Goal: Task Accomplishment & Management: Use online tool/utility

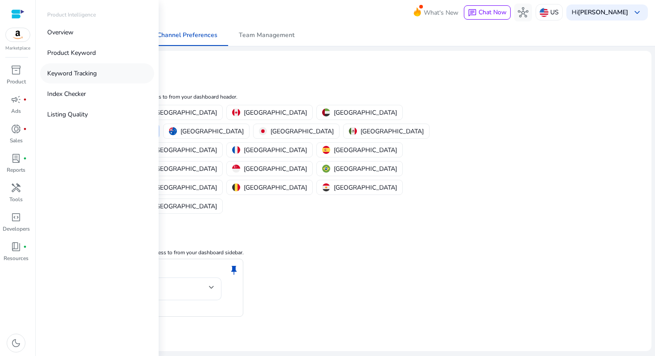
click at [82, 72] on p "Keyword Tracking" at bounding box center [71, 73] width 49 height 9
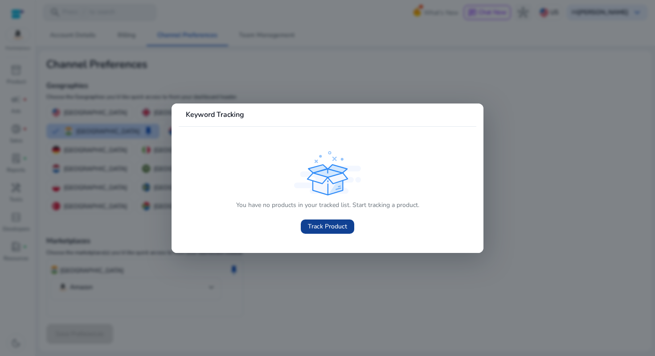
click at [323, 227] on span "Track Product" at bounding box center [327, 226] width 39 height 9
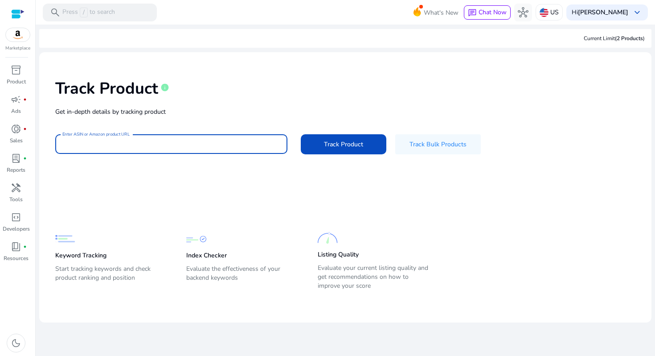
click at [226, 111] on div "Track Product info Get in-depth details by tracking product Enter ASIN or Amazo…" at bounding box center [345, 115] width 598 height 113
paste input "**********"
type input "**********"
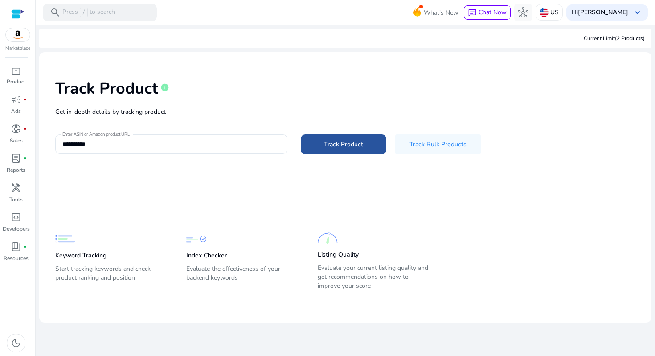
click at [361, 141] on span "Track Product" at bounding box center [343, 144] width 39 height 9
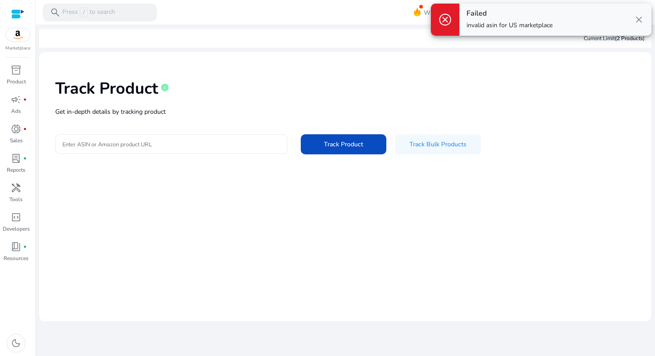
click at [238, 148] on div at bounding box center [171, 144] width 218 height 20
click at [444, 19] on span "cancel" at bounding box center [445, 19] width 14 height 14
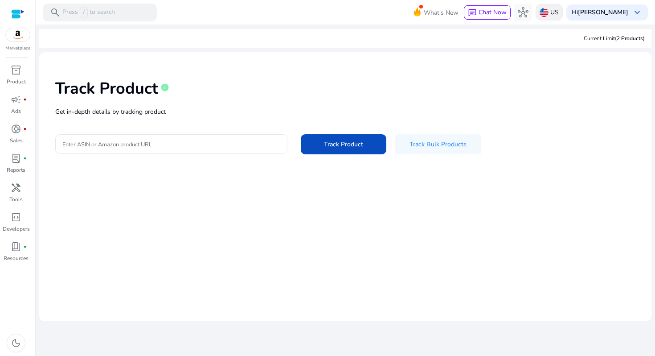
click at [559, 9] on p "US" at bounding box center [554, 12] width 8 height 16
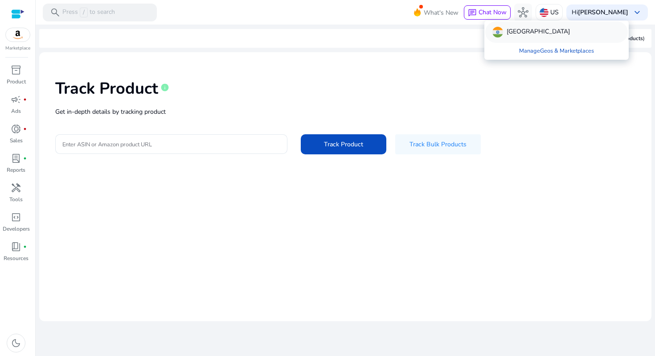
click at [502, 31] on img at bounding box center [498, 32] width 11 height 11
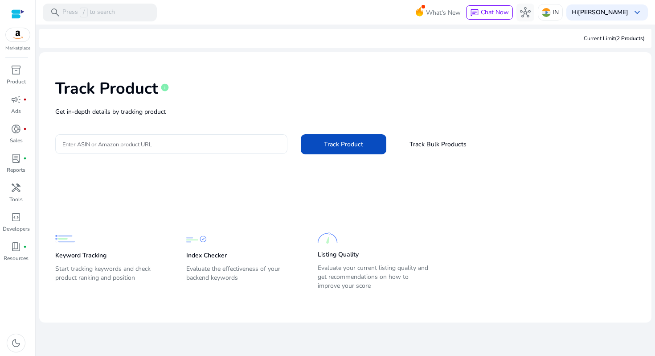
click at [157, 144] on input "Enter ASIN or Amazon product URL" at bounding box center [171, 144] width 218 height 10
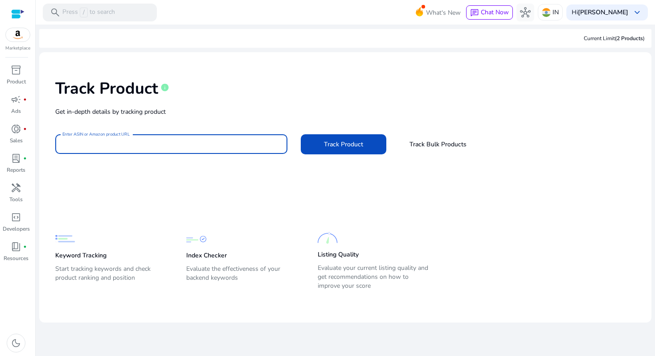
paste input "**********"
type input "**********"
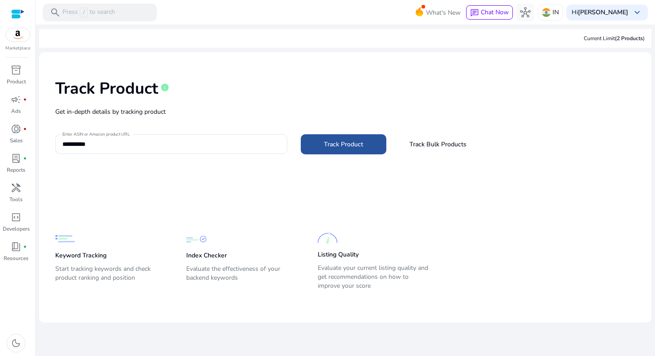
click at [329, 144] on span "Track Product" at bounding box center [343, 144] width 39 height 9
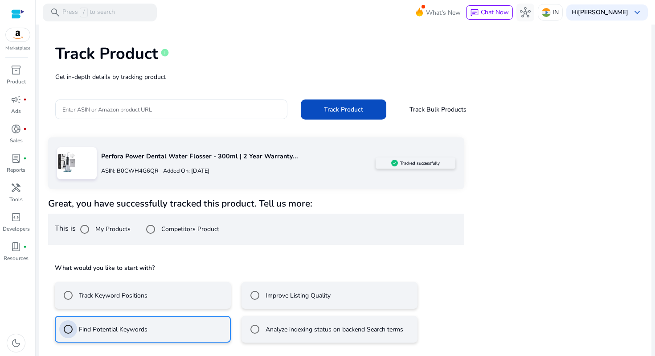
scroll to position [74, 0]
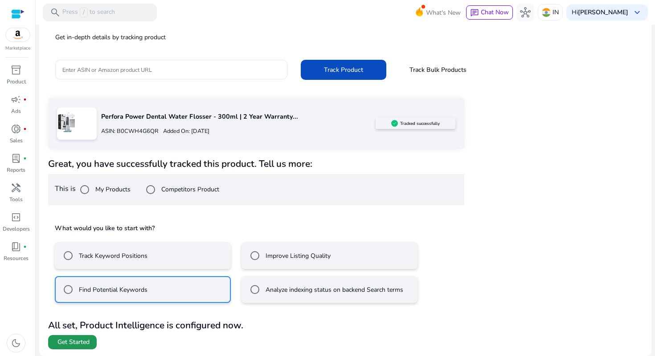
click at [68, 343] on span "Get Started" at bounding box center [73, 341] width 32 height 9
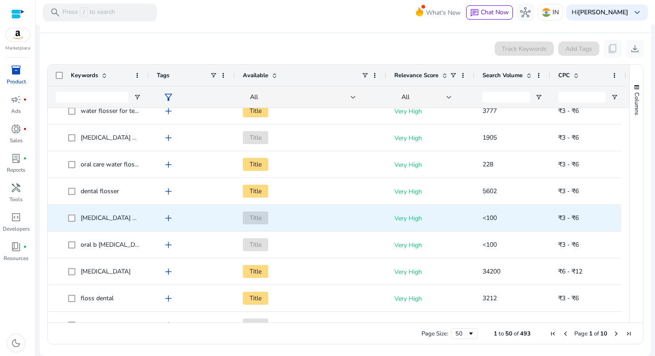
scroll to position [43, 0]
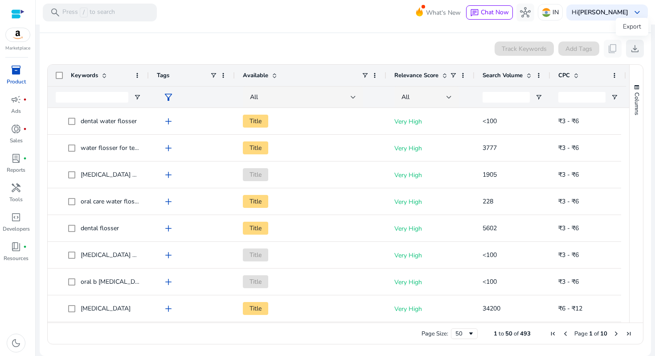
click at [631, 48] on span "download" at bounding box center [635, 48] width 11 height 11
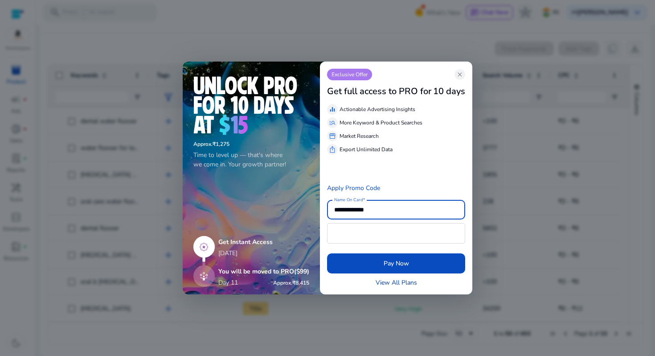
click at [405, 283] on link "View All Plans" at bounding box center [396, 282] width 41 height 9
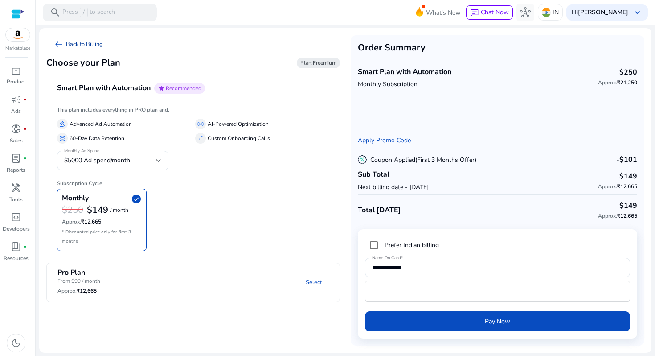
click at [58, 43] on span "arrow_left_alt" at bounding box center [58, 44] width 11 height 11
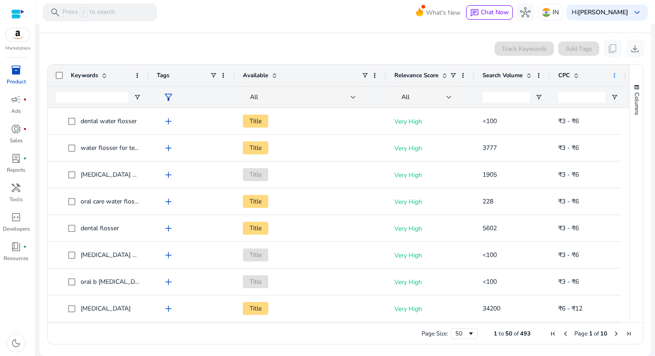
click at [615, 74] on span at bounding box center [614, 75] width 7 height 7
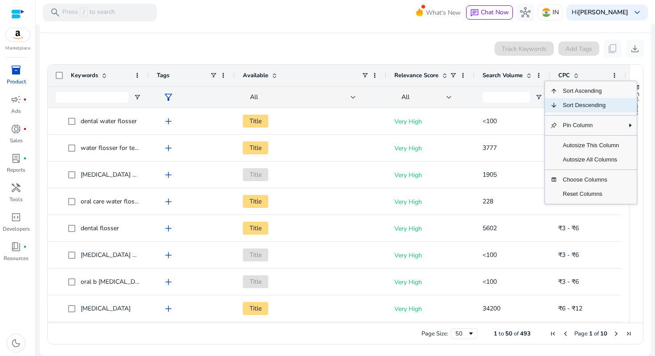
click at [582, 103] on span "Sort Descending" at bounding box center [591, 105] width 67 height 14
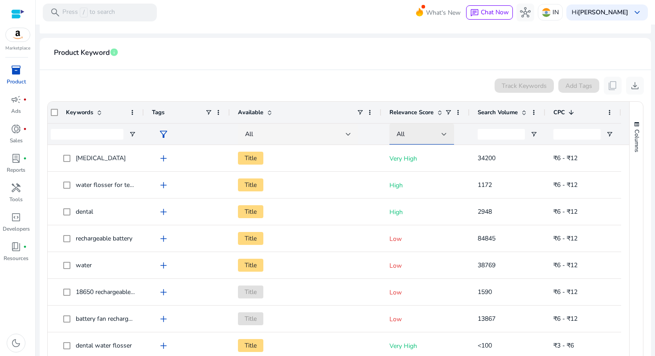
click at [442, 133] on div at bounding box center [444, 134] width 5 height 4
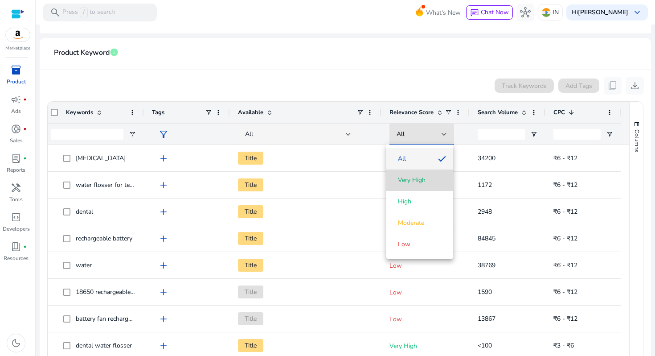
click at [413, 179] on span "Very High" at bounding box center [412, 180] width 28 height 9
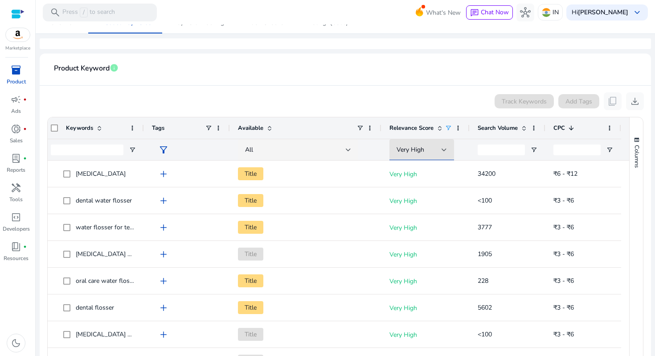
click at [610, 99] on app-icon-holder "content_copy" at bounding box center [613, 101] width 18 height 18
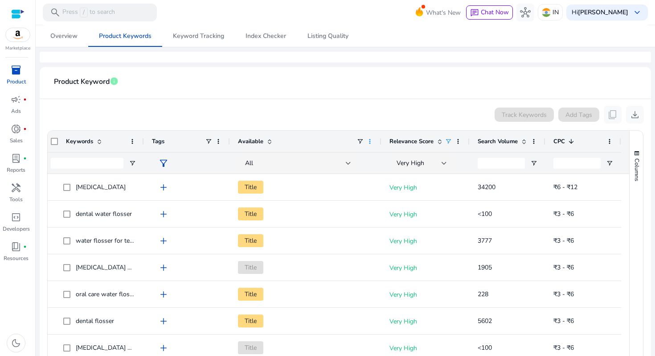
click at [367, 140] on span at bounding box center [369, 141] width 7 height 7
click at [361, 100] on app-product-keyword-grid "Track Keywords Add Tags content_copy download Press ENTER to sort. Press ALT DO…" at bounding box center [345, 257] width 597 height 316
click at [606, 140] on span at bounding box center [609, 141] width 7 height 7
click at [632, 114] on span "download" at bounding box center [635, 114] width 11 height 11
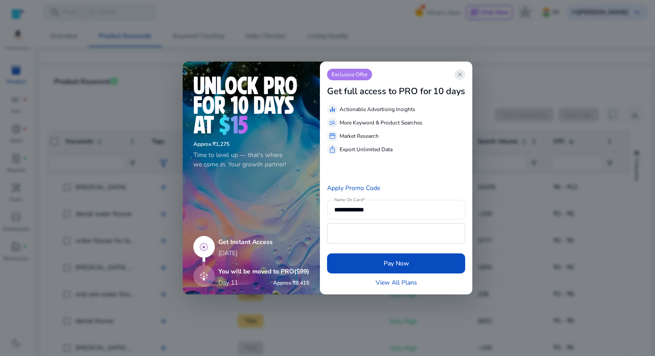
click at [461, 74] on span "close" at bounding box center [459, 74] width 7 height 7
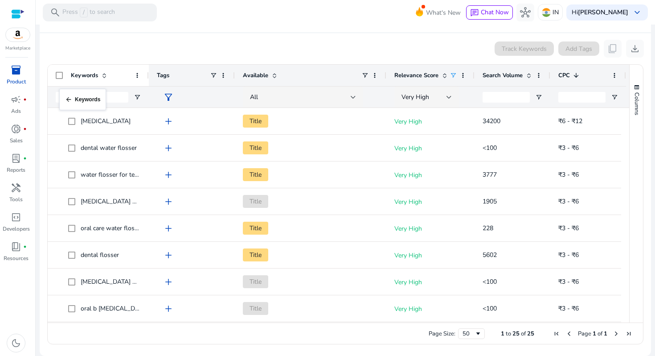
drag, startPoint x: 49, startPoint y: 70, endPoint x: 64, endPoint y: 94, distance: 28.6
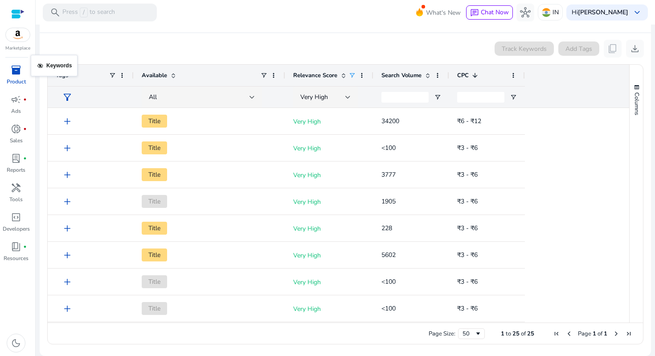
drag, startPoint x: 70, startPoint y: 74, endPoint x: 35, endPoint y: 60, distance: 37.7
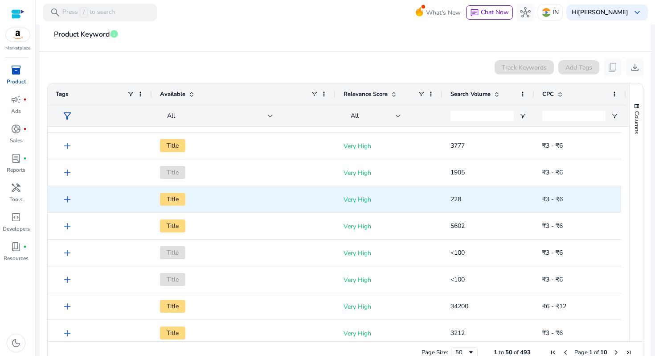
scroll to position [21, 0]
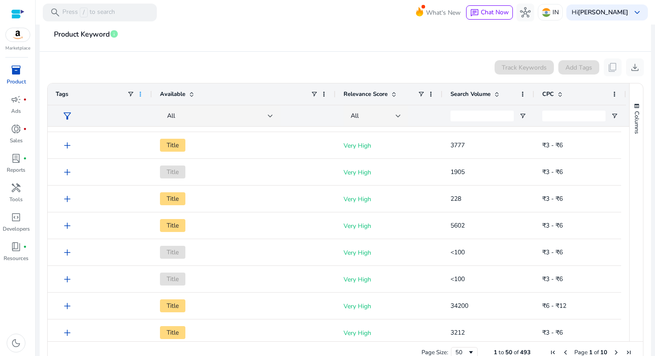
click at [140, 93] on span at bounding box center [140, 93] width 7 height 7
click at [94, 68] on div "Track Keywords Add Tags content_copy download" at bounding box center [345, 67] width 597 height 18
click at [59, 90] on span "Tags" at bounding box center [62, 94] width 12 height 8
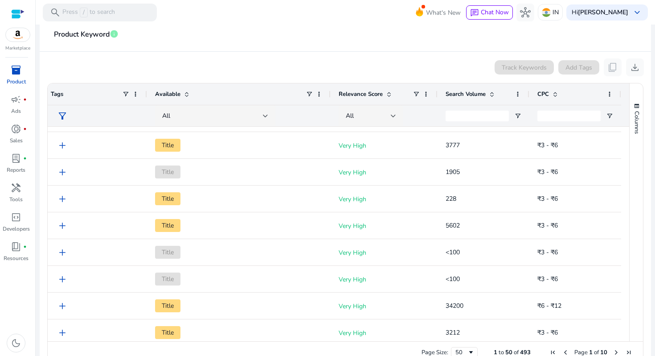
scroll to position [0, 0]
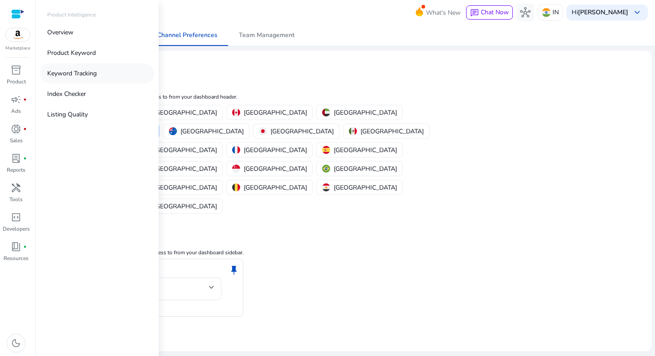
click at [74, 71] on p "Keyword Tracking" at bounding box center [71, 73] width 49 height 9
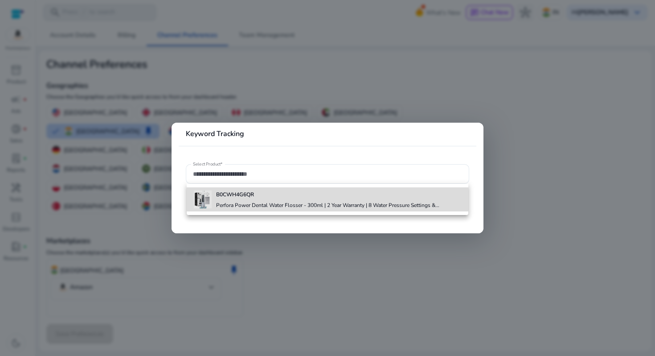
click at [242, 203] on h4 "Perfora Power Dental Water Flosser - 300ml | 2 Year Warranty | 8 Water Pressure…" at bounding box center [327, 204] width 223 height 7
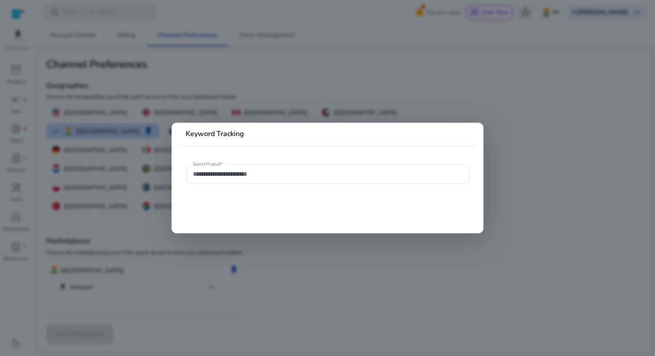
type input "**********"
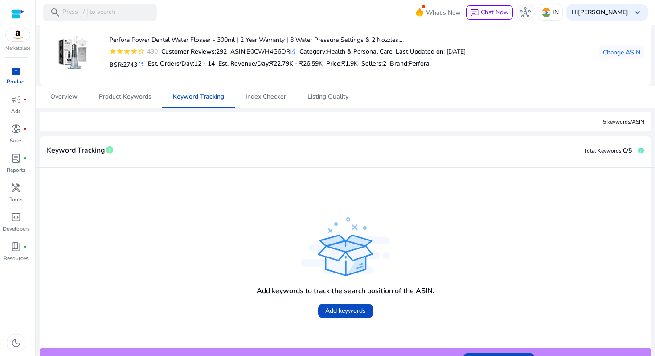
scroll to position [46, 0]
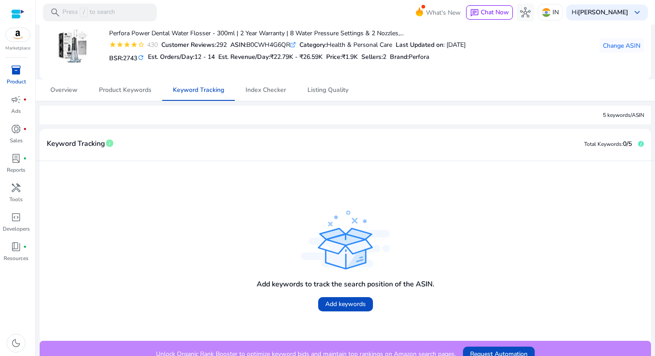
click at [230, 119] on div "5 keywords/ASIN" at bounding box center [346, 115] width 612 height 19
click at [219, 111] on div "5 keywords/ASIN" at bounding box center [346, 115] width 612 height 19
click at [341, 302] on span "Add keywords" at bounding box center [345, 303] width 41 height 9
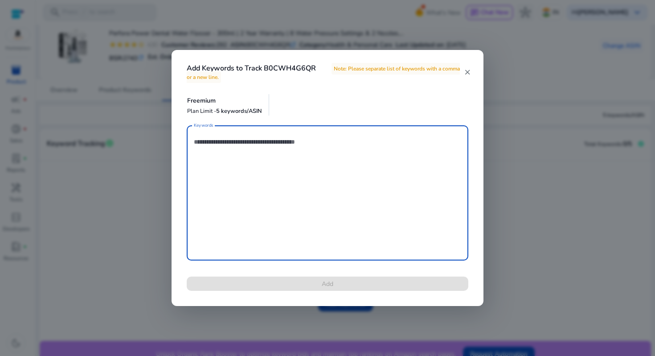
click at [469, 70] on mat-icon "close" at bounding box center [467, 72] width 7 height 8
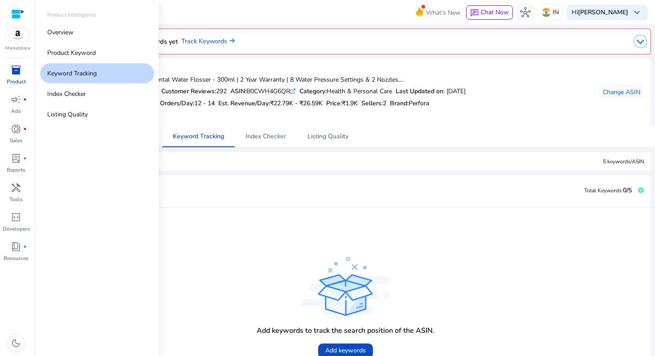
scroll to position [0, 0]
click at [68, 48] on p "Product Keyword" at bounding box center [71, 52] width 49 height 9
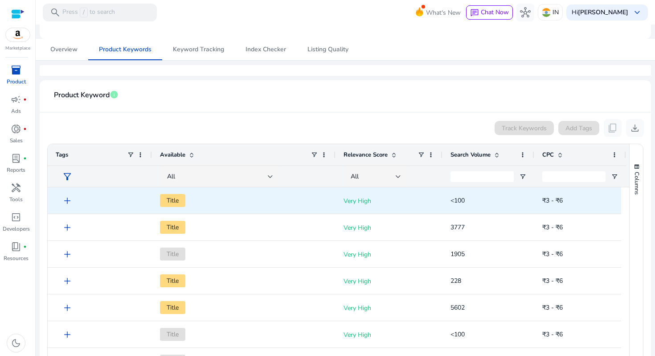
scroll to position [87, 0]
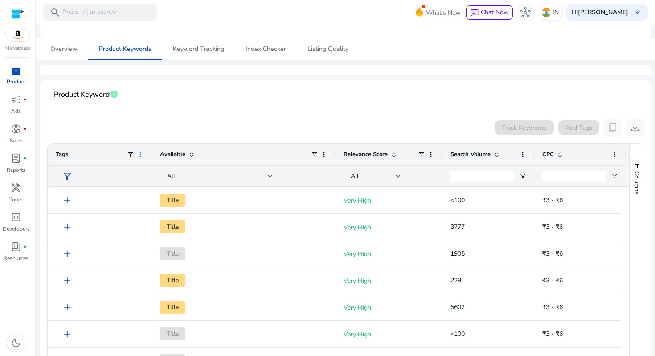
click at [143, 155] on span at bounding box center [140, 154] width 7 height 7
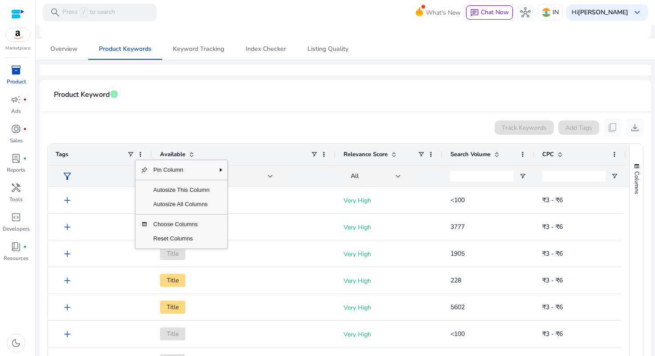
click at [148, 119] on div "Track Keywords Add Tags content_copy download" at bounding box center [345, 128] width 597 height 18
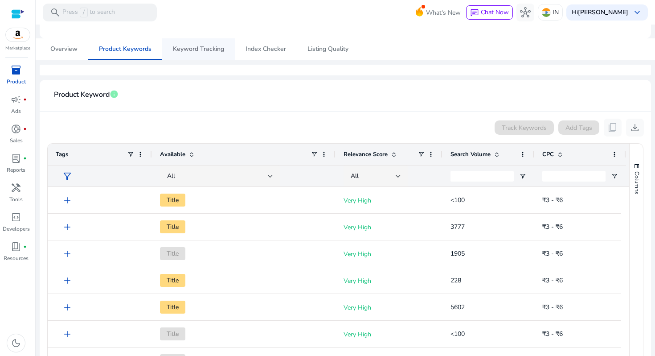
click at [209, 46] on span "Keyword Tracking" at bounding box center [198, 49] width 51 height 6
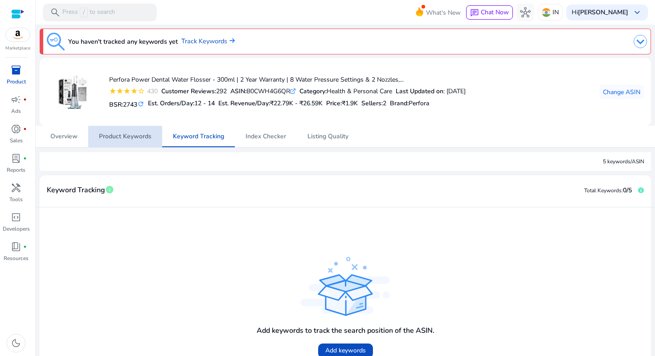
click at [133, 133] on span "Product Keywords" at bounding box center [125, 136] width 53 height 6
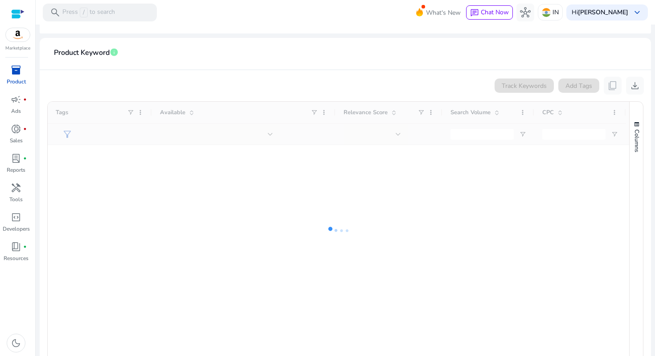
scroll to position [166, 0]
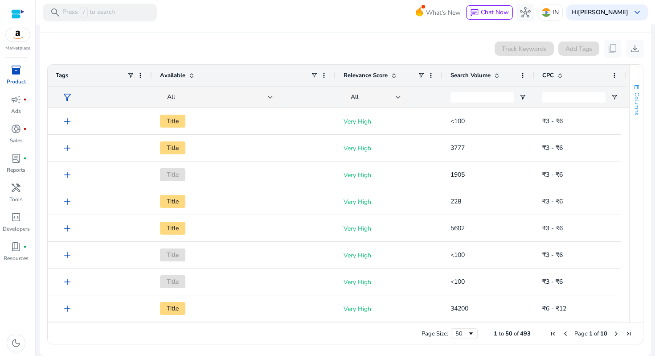
click at [634, 89] on span "button" at bounding box center [636, 87] width 7 height 7
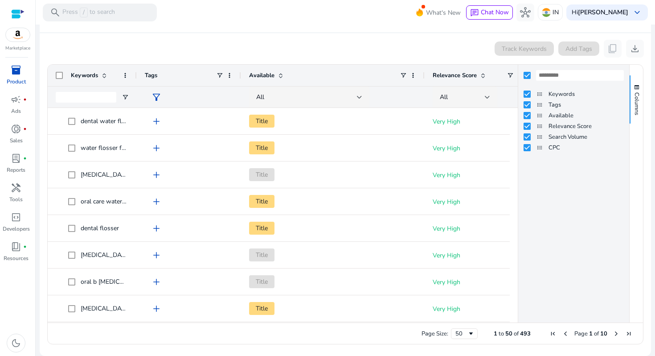
click at [312, 36] on app-product-keyword-grid "Track Keywords Add Tags content_copy download 1 to 50 of 493. Page 1 of 10 Drag…" at bounding box center [345, 191] width 597 height 316
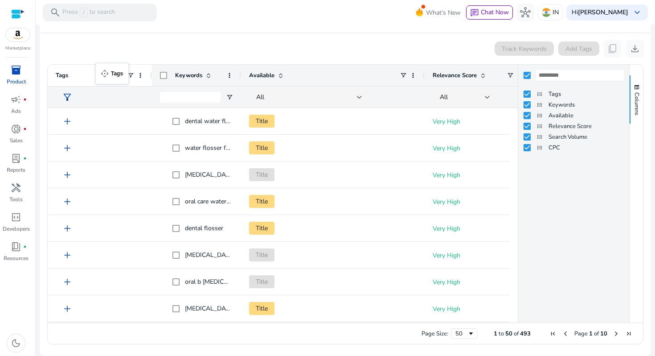
drag, startPoint x: 156, startPoint y: 73, endPoint x: 101, endPoint y: 68, distance: 55.0
click at [635, 95] on span "Columns" at bounding box center [637, 103] width 8 height 23
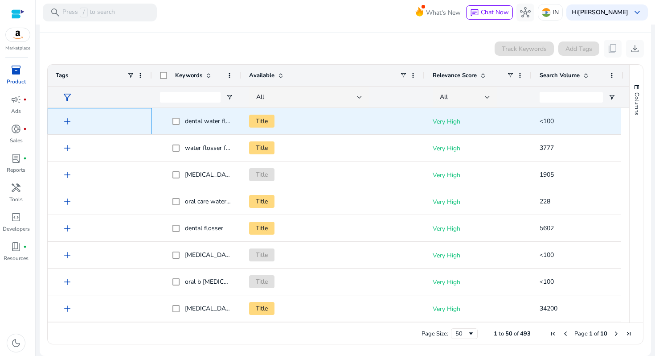
click at [67, 119] on span "add" at bounding box center [67, 121] width 11 height 11
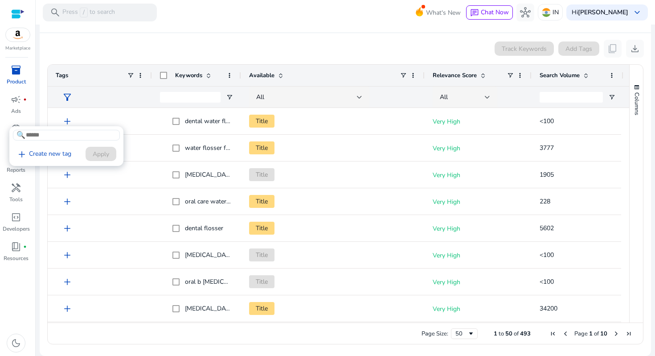
click at [115, 53] on div at bounding box center [327, 178] width 655 height 356
click at [133, 95] on div "filter_alt" at bounding box center [100, 96] width 88 height 21
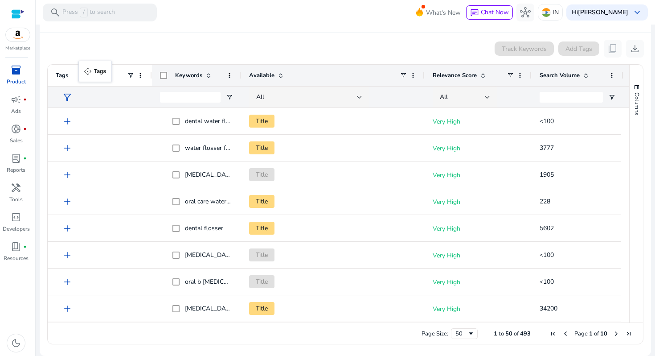
drag, startPoint x: 90, startPoint y: 71, endPoint x: 83, endPoint y: 66, distance: 8.6
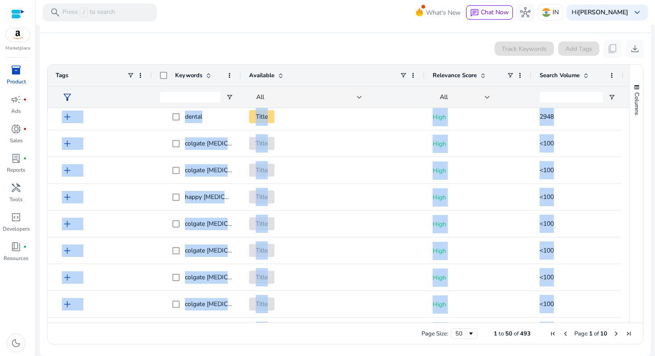
scroll to position [0, 0]
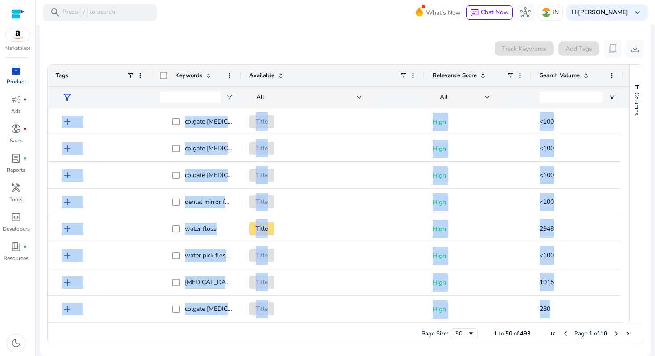
drag, startPoint x: 160, startPoint y: 113, endPoint x: 433, endPoint y: 355, distance: 365.6
click at [433, 355] on div "You haven't tracked any keywords yet Track Keywords Perfora Power Dental Water …" at bounding box center [345, 107] width 612 height 498
copy div "dental water flosser ₹3 - ₹6 add dental teeth cover Title High <100 ₹3 - ₹6 add…"
click at [315, 332] on div "Page Size: 50 1 to 50 of 493 Page 1 of 10" at bounding box center [345, 332] width 595 height 21
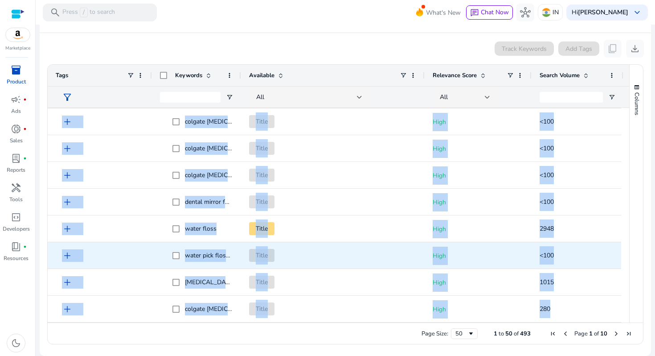
click at [324, 253] on span "Title" at bounding box center [333, 255] width 168 height 18
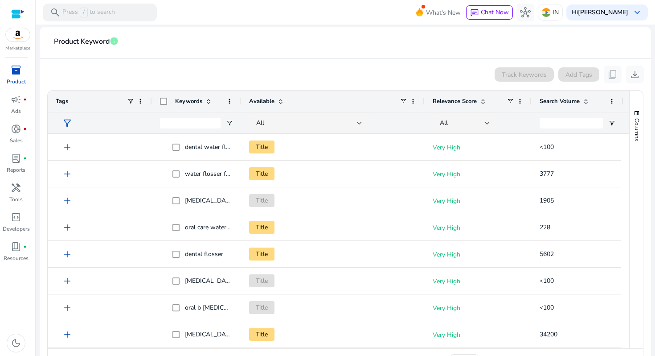
scroll to position [144, 0]
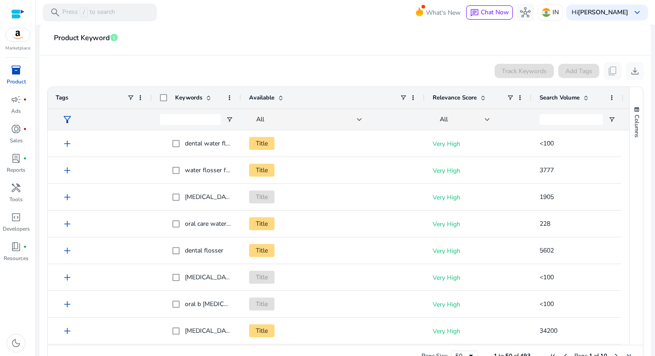
click at [525, 69] on div "Track Keywords" at bounding box center [524, 71] width 59 height 14
click at [635, 50] on div "Export" at bounding box center [632, 49] width 33 height 18
click at [633, 49] on div "Export" at bounding box center [632, 49] width 33 height 18
click at [631, 49] on div "Export" at bounding box center [632, 49] width 33 height 18
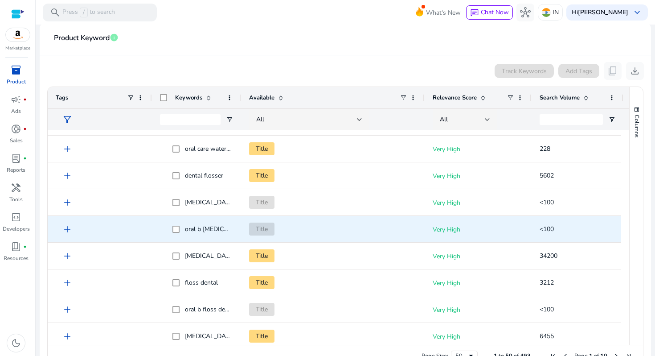
scroll to position [80, 0]
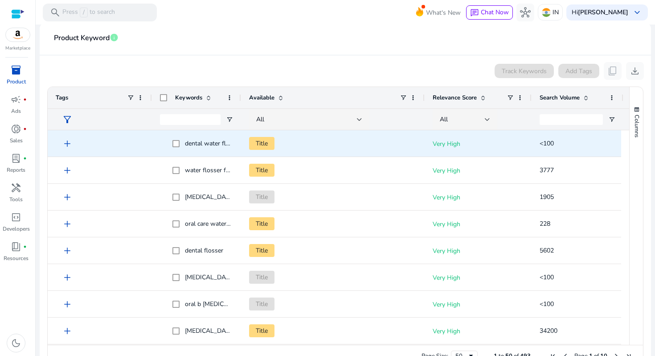
click at [549, 137] on span "<100" at bounding box center [578, 143] width 76 height 18
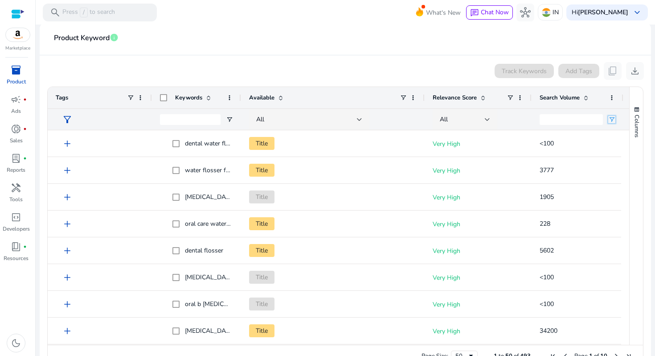
click at [614, 116] on span "Open Filter Menu" at bounding box center [611, 119] width 7 height 7
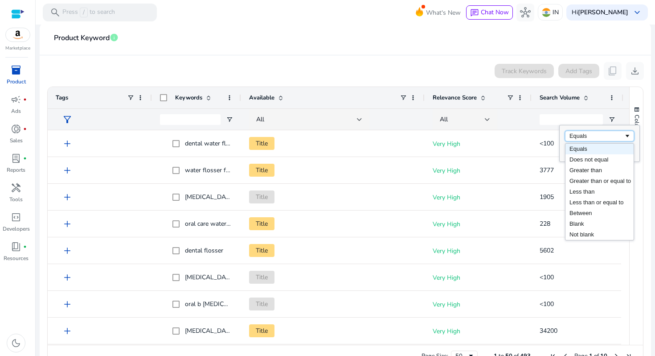
click at [611, 134] on div "Equals" at bounding box center [597, 135] width 54 height 7
click at [522, 116] on div "All" at bounding box center [478, 119] width 91 height 21
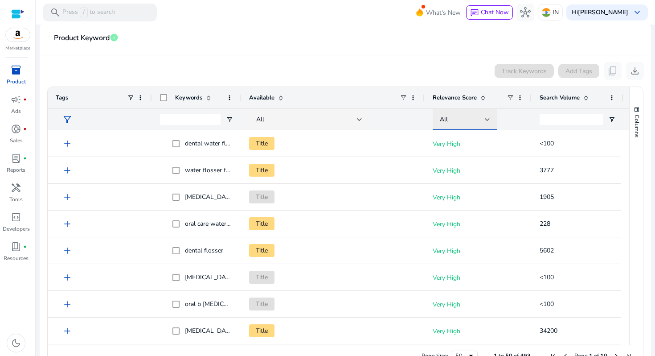
click at [489, 115] on div at bounding box center [487, 119] width 5 height 11
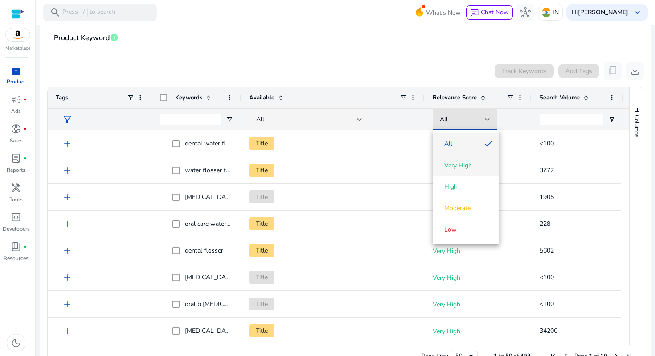
click at [465, 166] on span "Very High" at bounding box center [458, 165] width 28 height 9
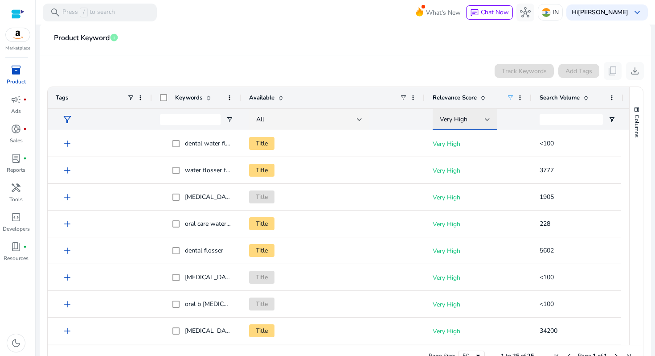
click at [487, 119] on div at bounding box center [487, 120] width 5 height 4
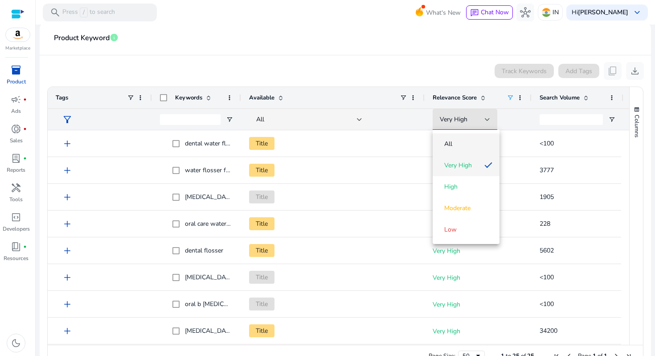
click at [470, 143] on span "All" at bounding box center [466, 144] width 53 height 9
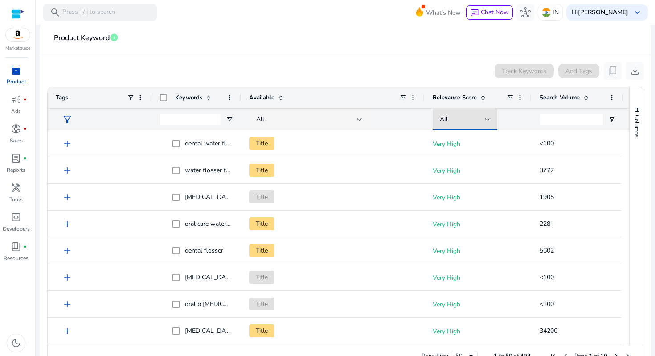
click at [586, 99] on span at bounding box center [586, 97] width 7 height 7
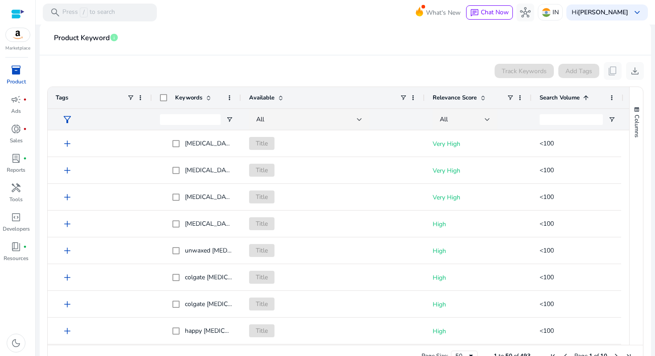
click at [586, 99] on span at bounding box center [586, 97] width 7 height 7
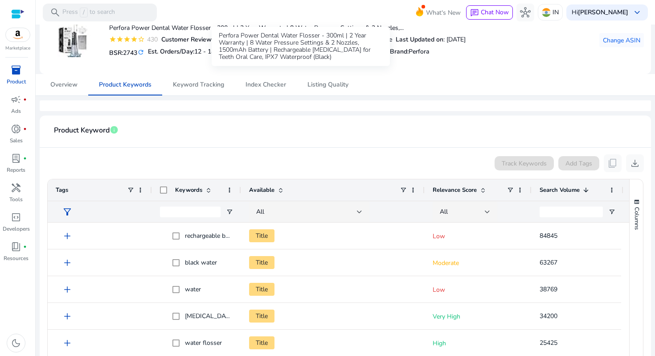
scroll to position [0, 0]
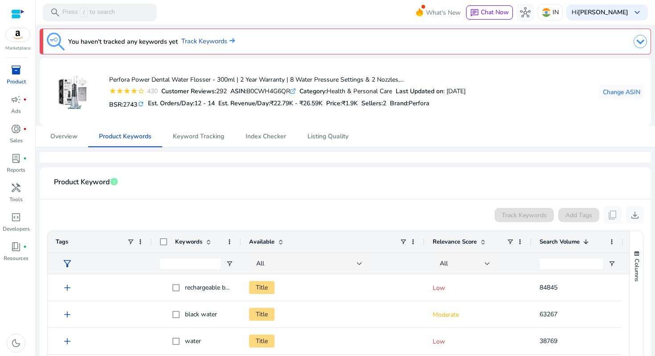
click at [403, 121] on mat-card "Perfora Power Dental Water Flosser - 300ml | 2 Year Warranty | 8 Water Pressure…" at bounding box center [346, 92] width 612 height 68
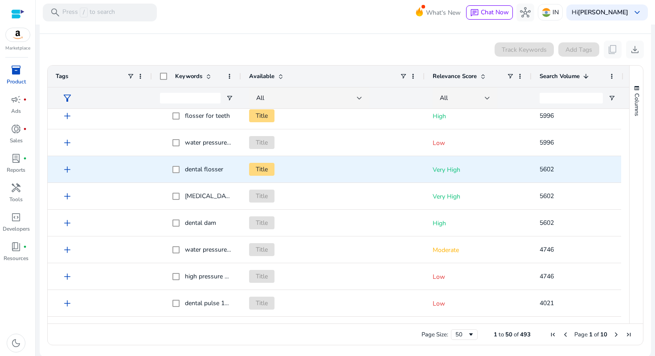
scroll to position [411, 0]
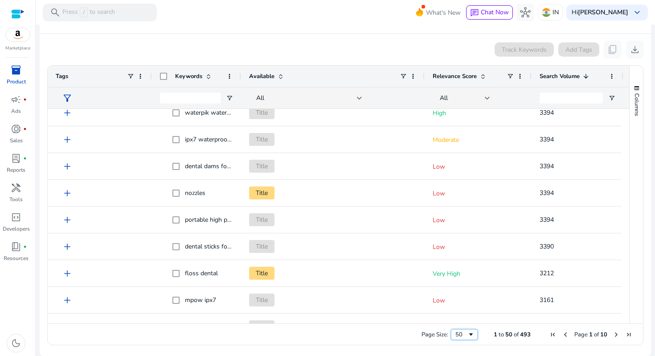
click at [462, 333] on div "50" at bounding box center [462, 334] width 12 height 8
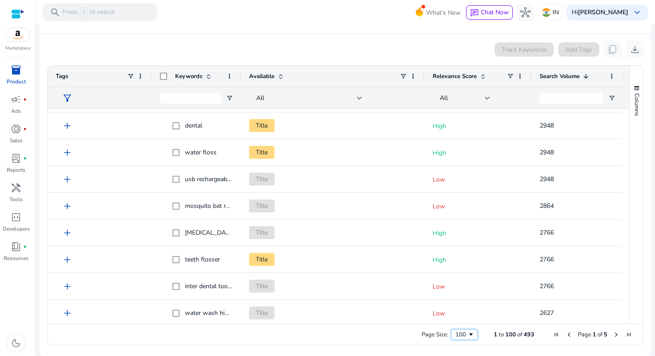
scroll to position [1209, 0]
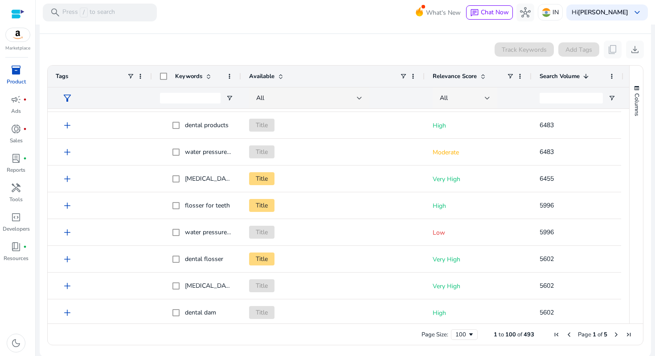
click at [489, 99] on div at bounding box center [487, 98] width 5 height 4
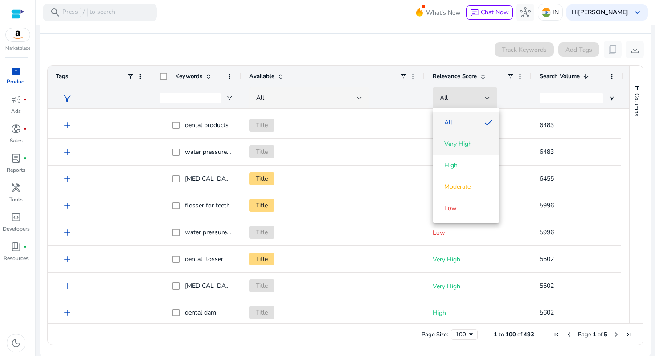
click at [460, 144] on span "Very High" at bounding box center [458, 144] width 28 height 9
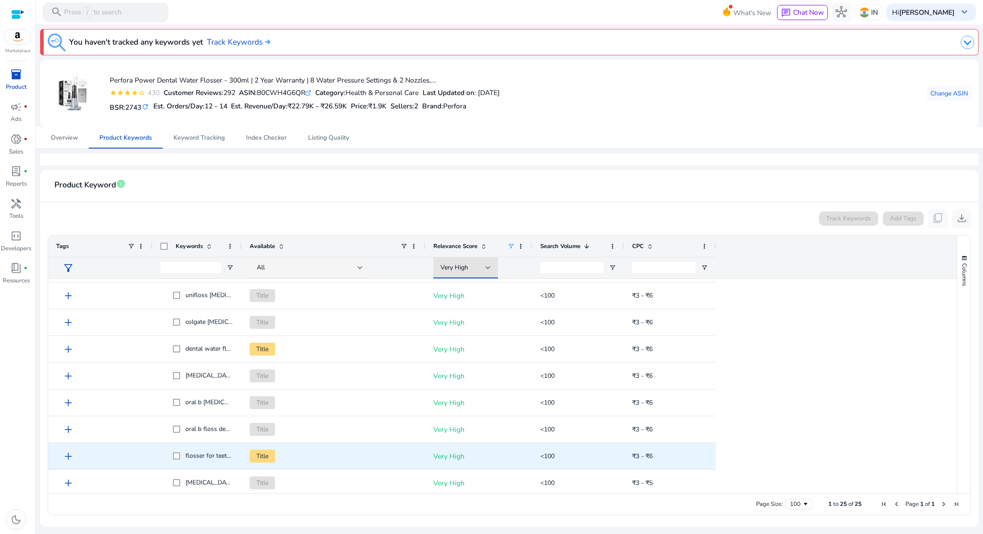
scroll to position [454, 0]
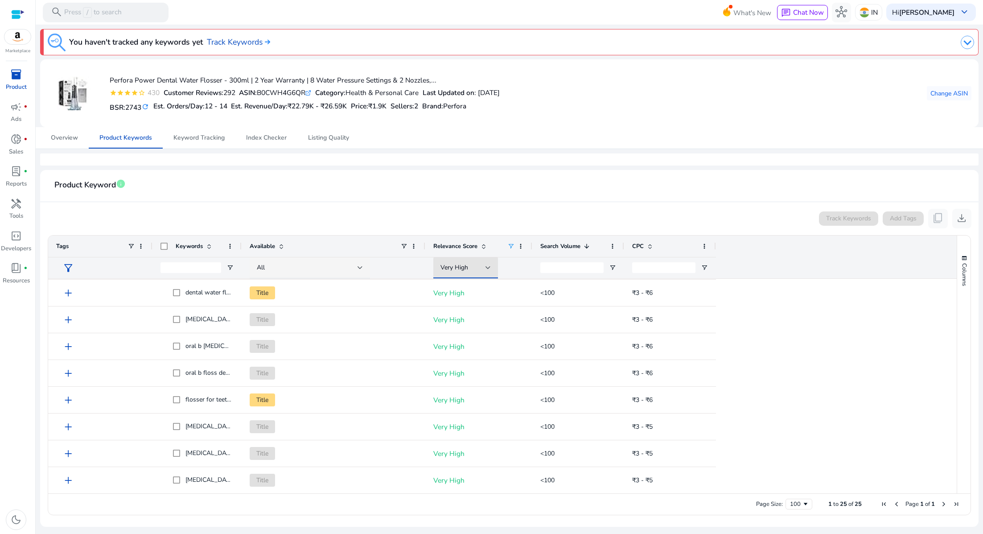
click at [655, 218] on app-icon-holder "content_copy" at bounding box center [938, 219] width 20 height 20
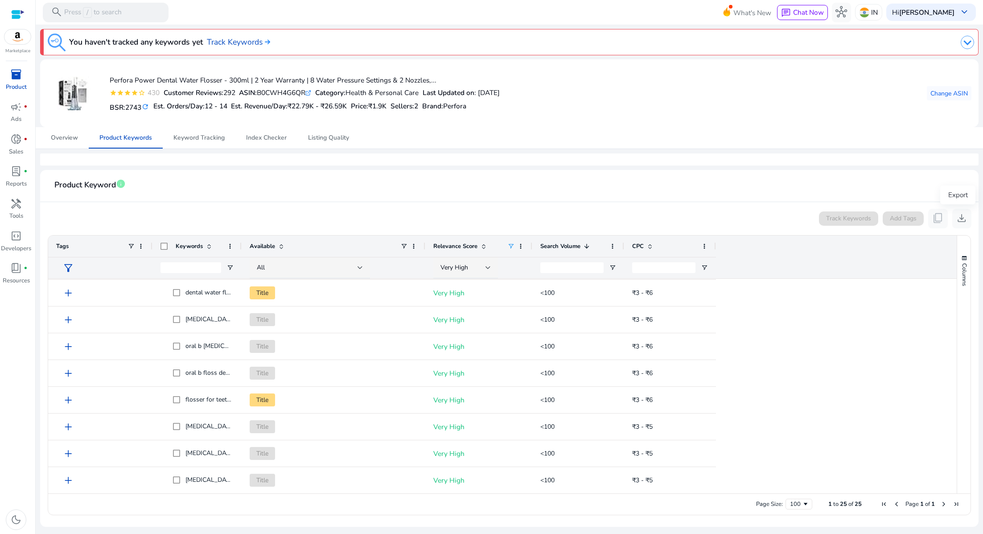
click at [655, 196] on div "Export" at bounding box center [957, 194] width 35 height 19
click at [655, 195] on div "Export" at bounding box center [957, 194] width 35 height 19
click at [655, 218] on span "download" at bounding box center [962, 218] width 12 height 12
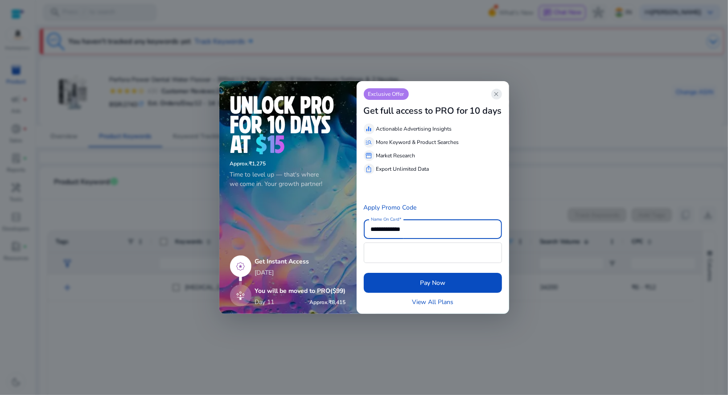
scroll to position [454, 0]
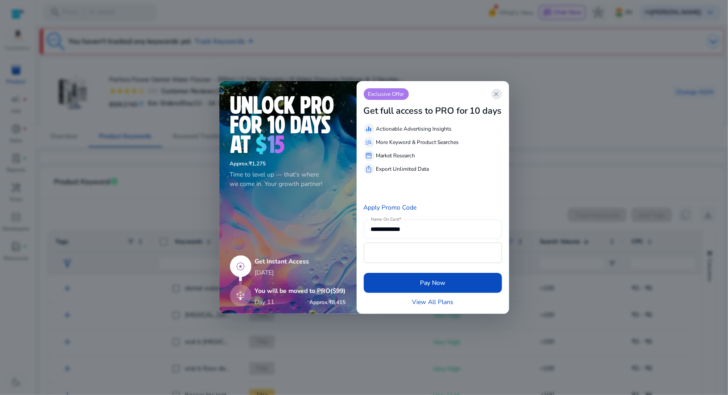
click at [497, 91] on span "close" at bounding box center [496, 93] width 7 height 7
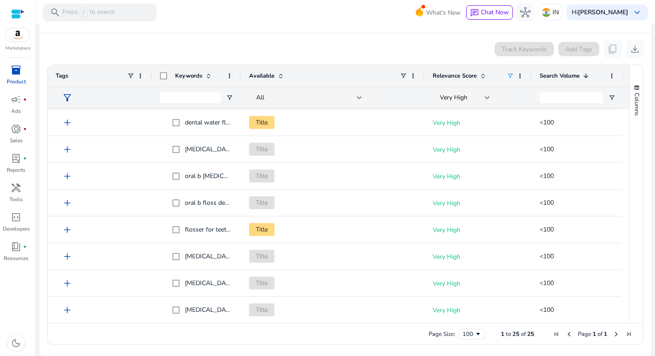
scroll to position [166, 0]
click at [613, 332] on span "Next Page" at bounding box center [616, 333] width 7 height 7
click at [566, 333] on span "Previous Page" at bounding box center [569, 333] width 7 height 7
click at [475, 332] on span "Page Size" at bounding box center [478, 333] width 7 height 7
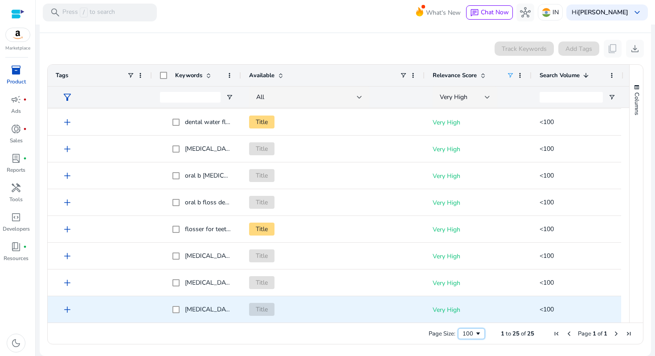
scroll to position [454, 0]
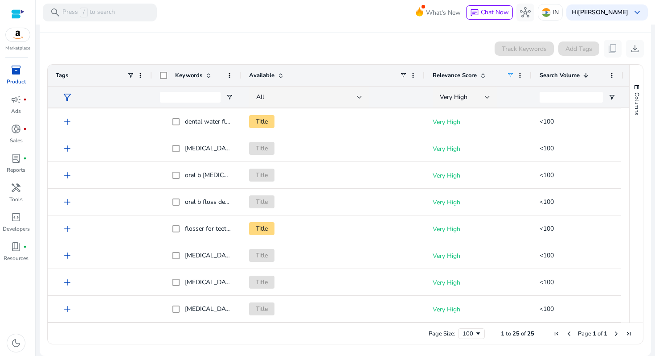
click at [553, 333] on span "First Page" at bounding box center [556, 333] width 7 height 7
click at [566, 333] on span "Previous Page" at bounding box center [569, 333] width 7 height 7
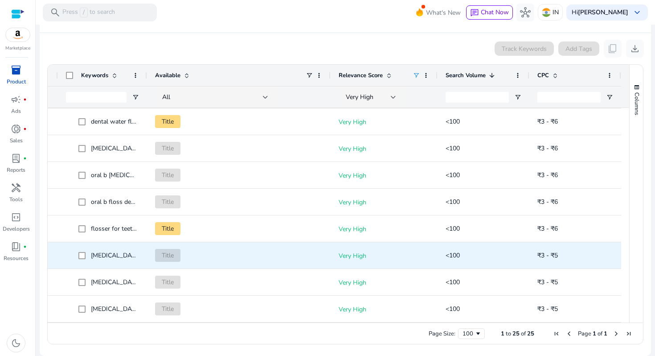
scroll to position [0, 0]
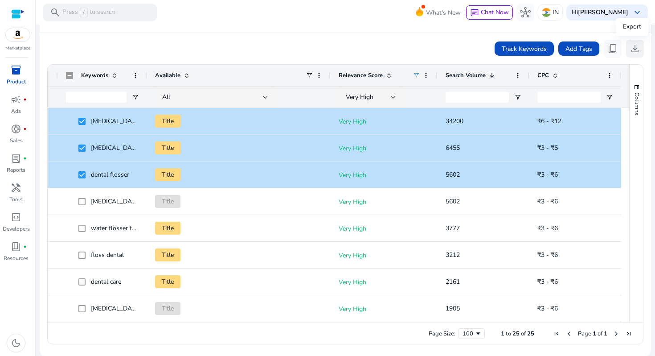
click at [632, 49] on span "download" at bounding box center [635, 48] width 11 height 11
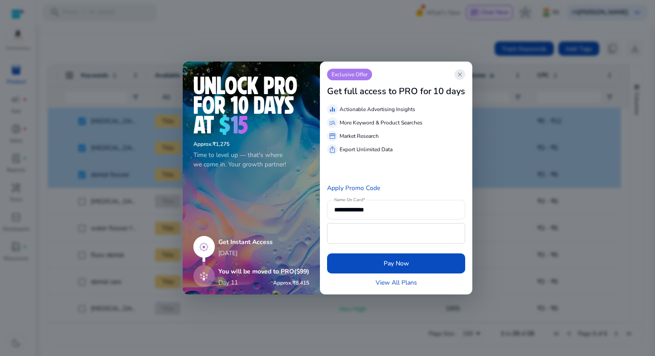
click at [460, 74] on span "close" at bounding box center [459, 74] width 7 height 7
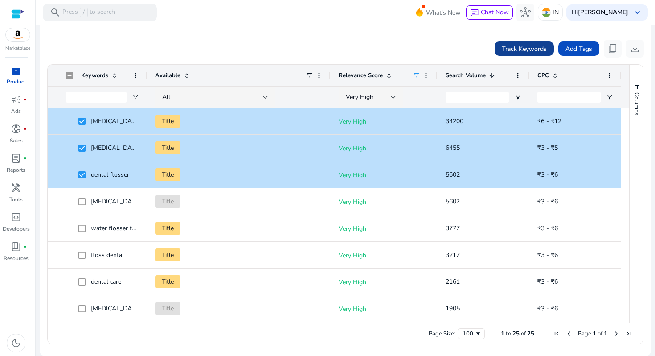
click at [525, 47] on span "Track Keywords" at bounding box center [524, 48] width 45 height 9
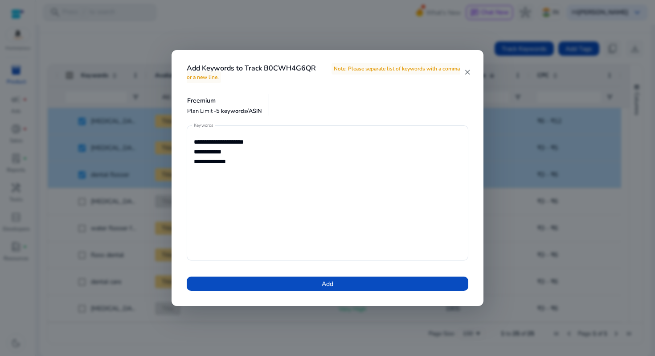
click at [470, 70] on mat-icon "close" at bounding box center [467, 72] width 7 height 8
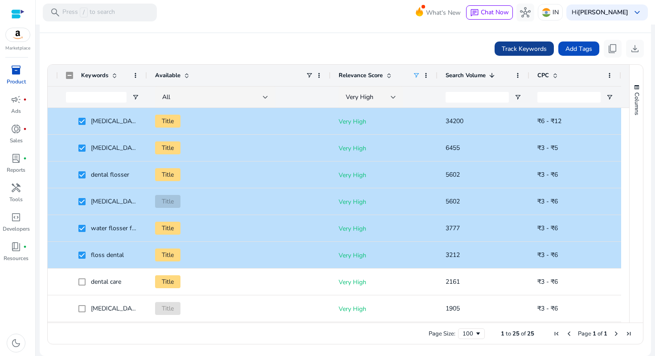
click at [526, 49] on span "Track Keywords" at bounding box center [524, 48] width 45 height 9
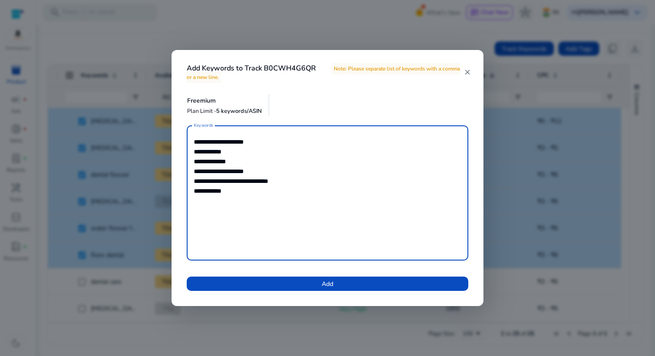
click at [217, 189] on textarea "**********" at bounding box center [327, 193] width 267 height 126
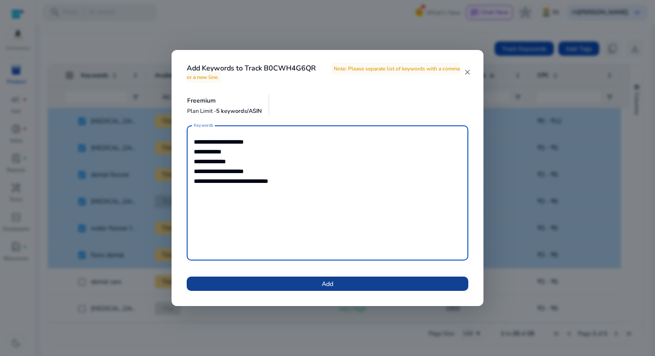
type textarea "**********"
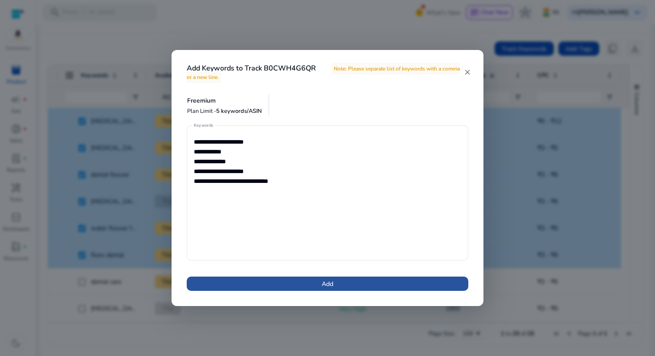
click at [330, 280] on span "Add" at bounding box center [328, 283] width 12 height 9
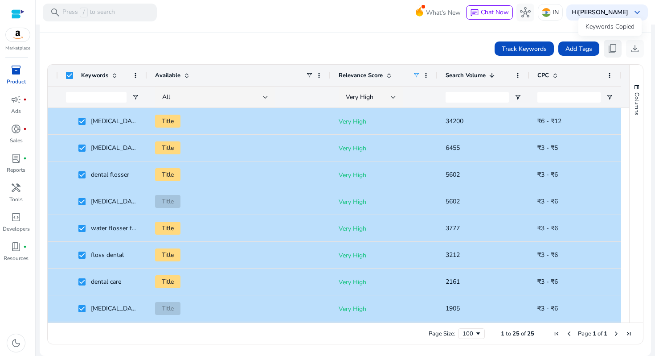
click at [611, 49] on span "content_copy" at bounding box center [613, 48] width 11 height 11
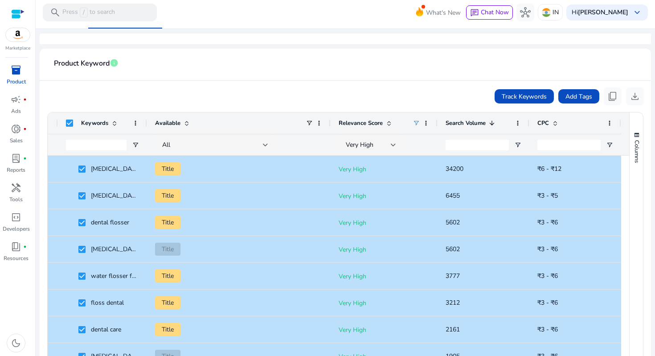
scroll to position [166, 0]
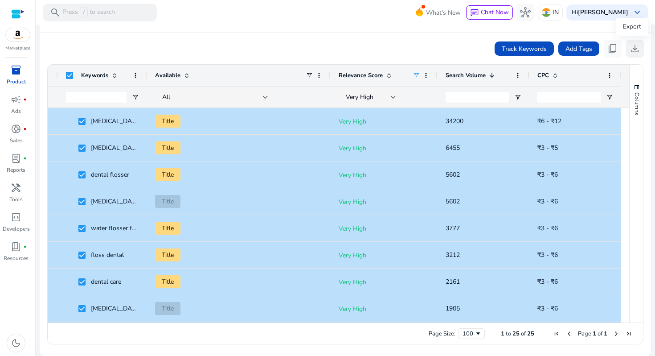
click at [631, 50] on span "download" at bounding box center [635, 48] width 11 height 11
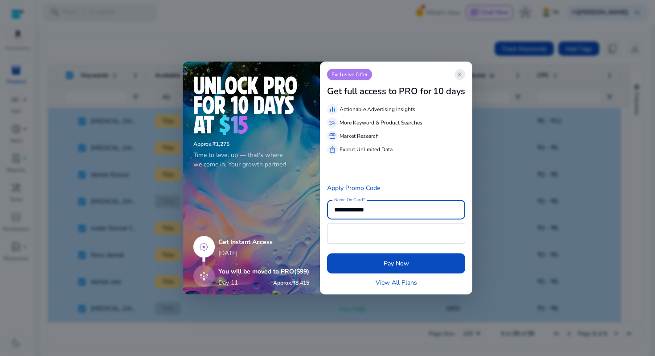
click at [462, 75] on span "close" at bounding box center [459, 74] width 7 height 7
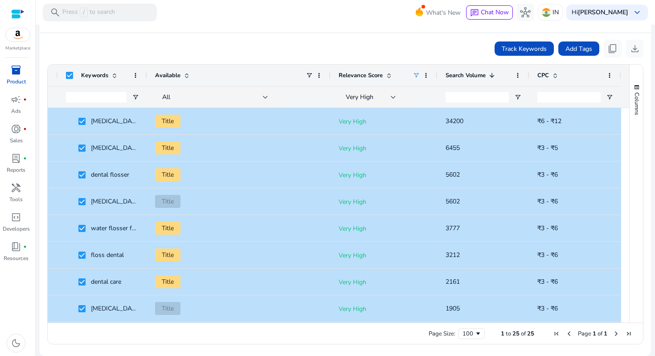
click at [613, 332] on span "Next Page" at bounding box center [616, 333] width 7 height 7
click at [512, 45] on span "Track Keywords" at bounding box center [524, 48] width 45 height 9
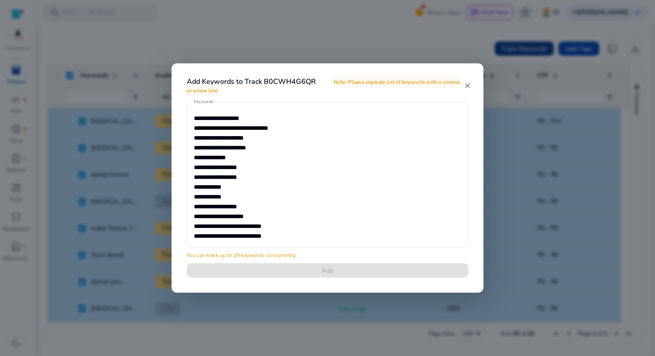
scroll to position [123, 0]
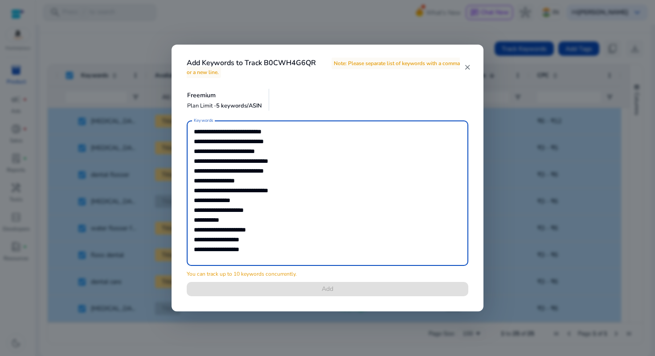
drag, startPoint x: 250, startPoint y: 246, endPoint x: 192, endPoint y: 223, distance: 62.2
click at [192, 222] on div "**********" at bounding box center [328, 192] width 282 height 145
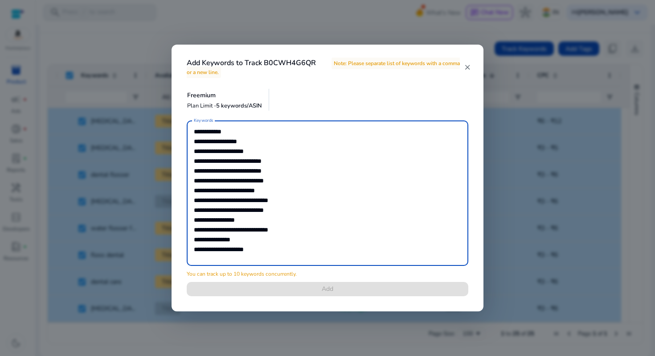
scroll to position [84, 0]
drag, startPoint x: 255, startPoint y: 249, endPoint x: 187, endPoint y: 247, distance: 68.2
click at [187, 247] on div "**********" at bounding box center [328, 192] width 282 height 145
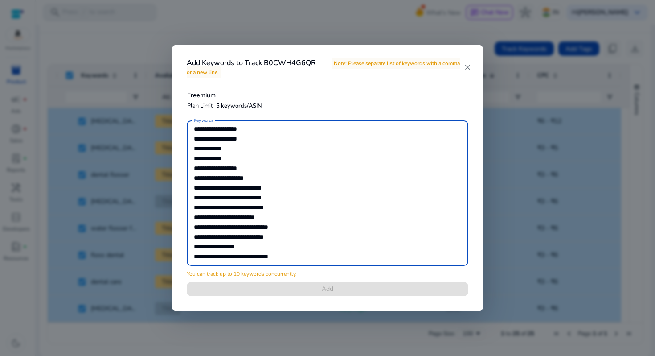
scroll to position [74, 0]
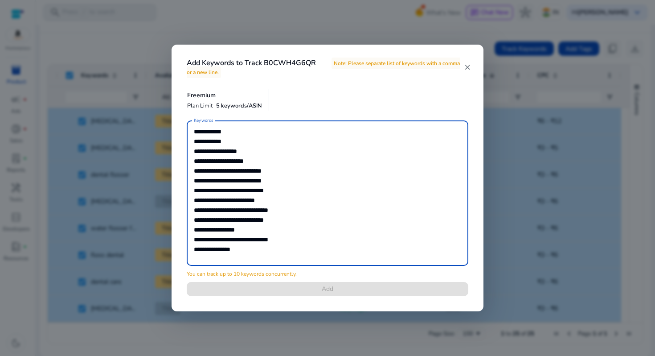
drag, startPoint x: 195, startPoint y: 234, endPoint x: 276, endPoint y: 276, distance: 91.5
click at [276, 276] on div "**********" at bounding box center [327, 213] width 303 height 186
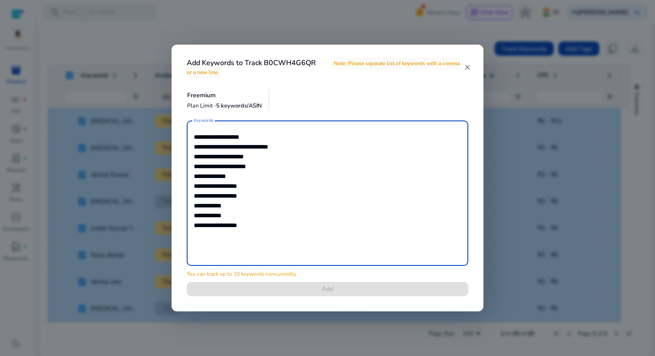
scroll to position [0, 0]
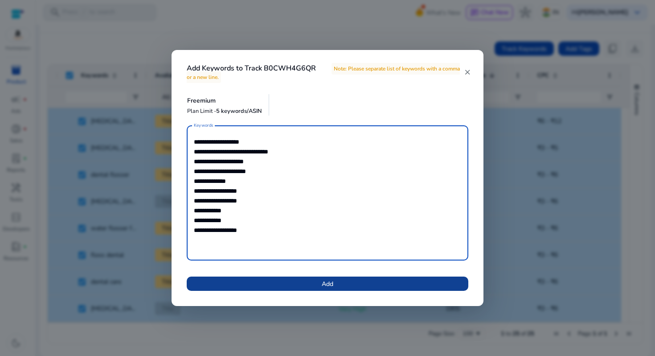
type textarea "**********"
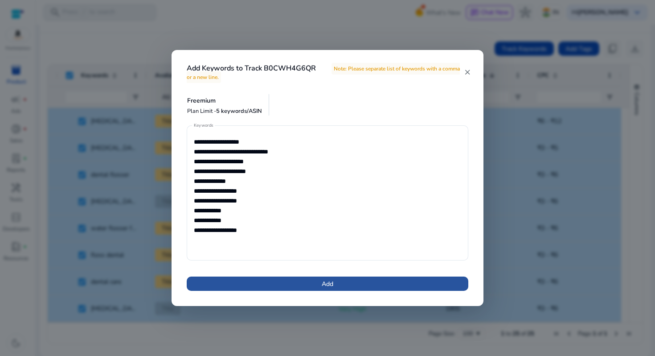
click at [322, 279] on span "Add" at bounding box center [328, 283] width 12 height 9
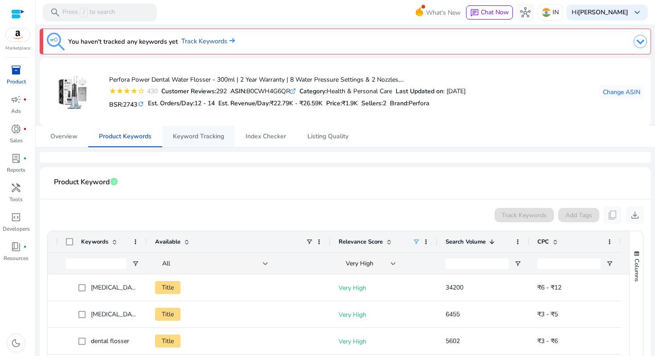
click at [196, 134] on span "Keyword Tracking" at bounding box center [198, 136] width 51 height 6
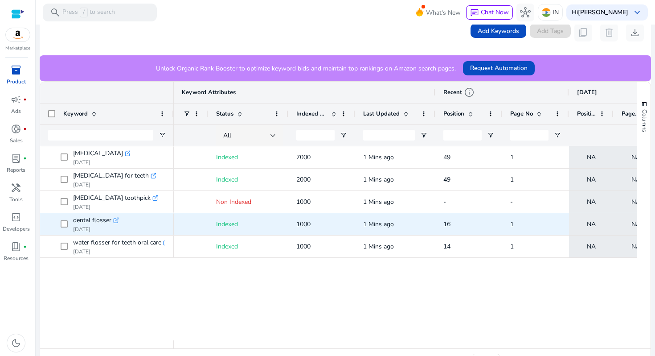
scroll to position [0, 110]
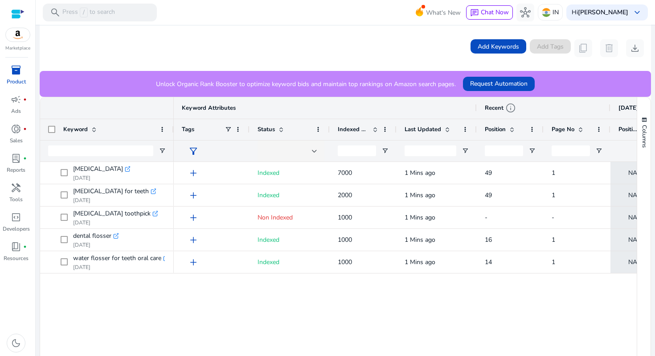
click at [366, 128] on span "Indexed Products" at bounding box center [353, 129] width 31 height 8
click at [372, 128] on span at bounding box center [375, 129] width 7 height 7
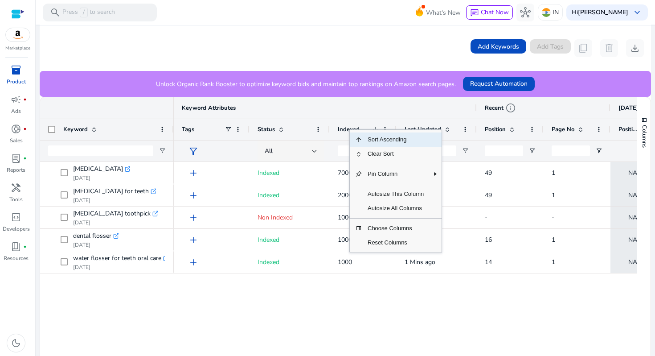
click at [345, 129] on span "Indexed Products" at bounding box center [353, 129] width 31 height 8
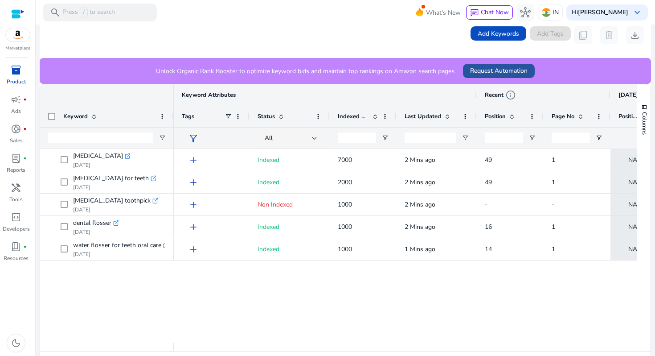
click at [497, 70] on span "Request Automation" at bounding box center [498, 70] width 57 height 9
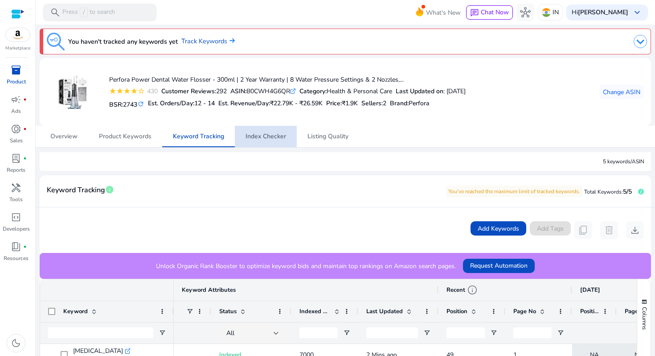
click at [267, 138] on span "Index Checker" at bounding box center [266, 136] width 41 height 6
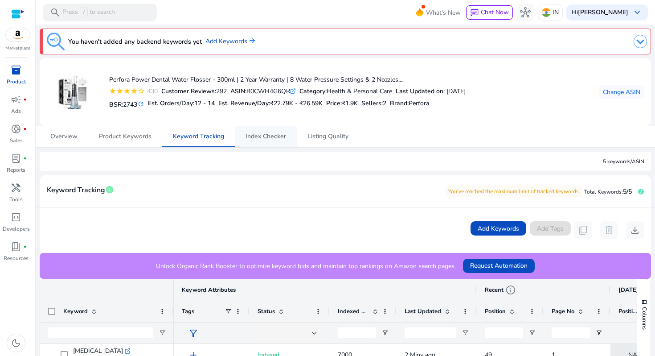
click at [269, 135] on span "Index Checker" at bounding box center [266, 136] width 41 height 6
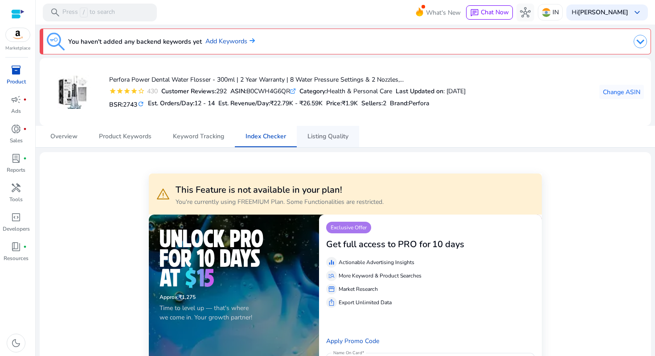
click at [324, 141] on span "Listing Quality" at bounding box center [328, 136] width 41 height 21
click at [328, 139] on span "Listing Quality" at bounding box center [328, 136] width 41 height 6
click at [236, 41] on link "Add Keywords" at bounding box center [229, 42] width 49 height 10
click at [639, 44] on img at bounding box center [640, 41] width 13 height 13
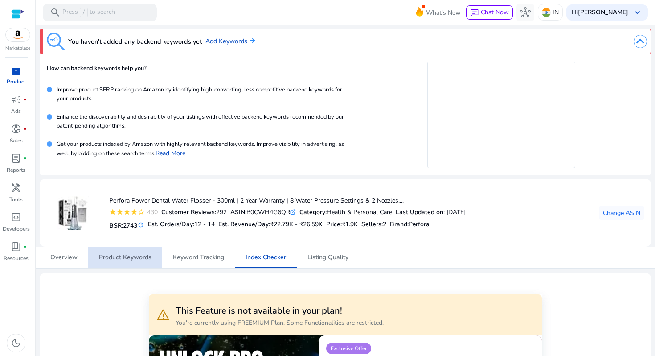
click at [122, 257] on span "Product Keywords" at bounding box center [125, 257] width 53 height 6
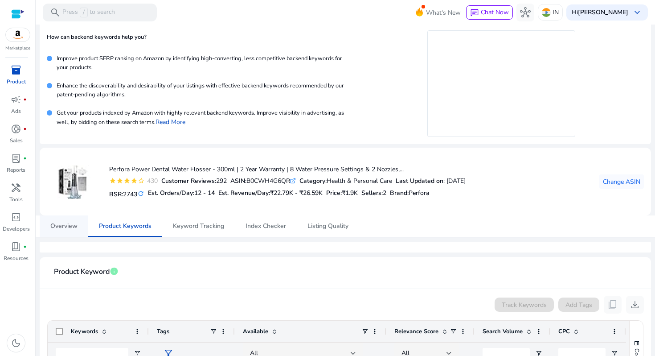
click at [63, 220] on span "Overview" at bounding box center [63, 225] width 27 height 21
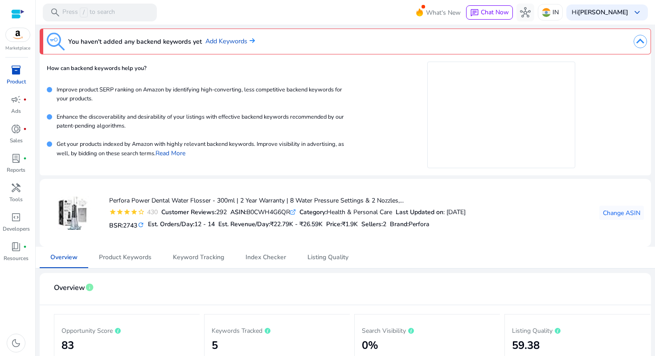
click at [636, 38] on img at bounding box center [640, 41] width 13 height 13
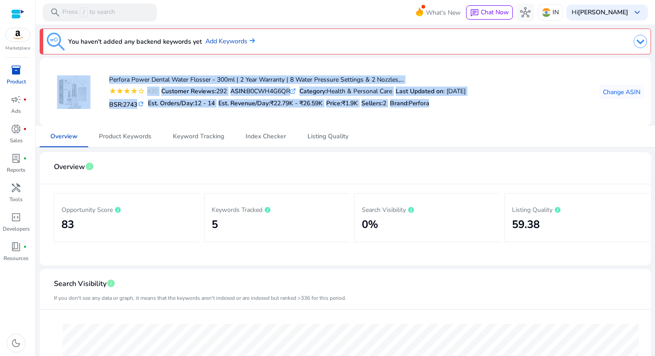
drag, startPoint x: 56, startPoint y: 75, endPoint x: 448, endPoint y: 107, distance: 393.5
click at [448, 107] on div "Perfora Power Dental Water Flosser - 300ml | 2 Year Warranty | 8 Water Pressure…" at bounding box center [256, 91] width 419 height 53
copy div "Perfora Power Dental Water Flosser - 300ml | 2 Year Warranty | 8 Water Pressure…"
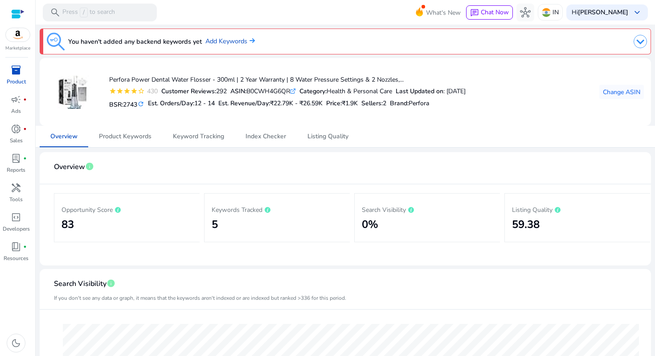
click at [416, 303] on mat-card-header "Search Visibility info If you don't see any data or graph, it means that the ke…" at bounding box center [345, 292] width 597 height 33
click at [128, 133] on span "Product Keywords" at bounding box center [125, 136] width 53 height 6
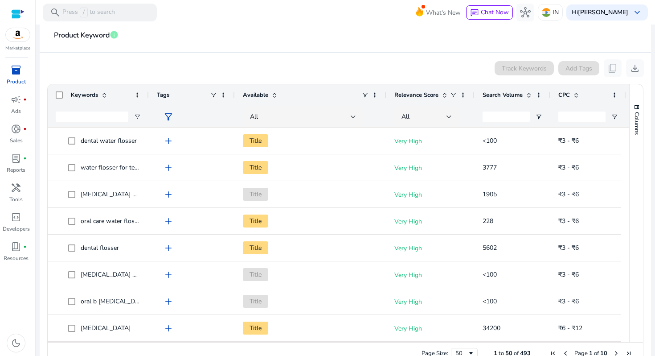
scroll to position [148, 0]
click at [103, 94] on span at bounding box center [104, 93] width 7 height 7
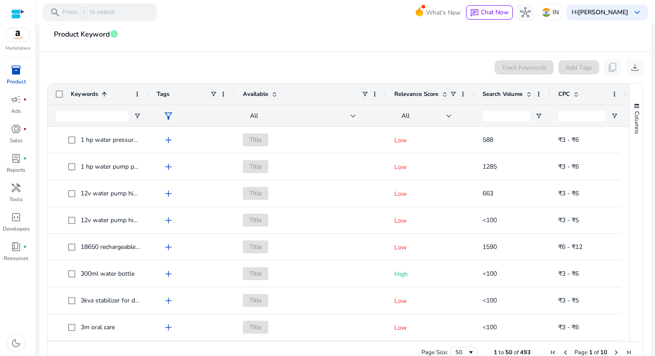
click at [103, 94] on span at bounding box center [104, 93] width 7 height 7
click at [448, 116] on div at bounding box center [449, 116] width 5 height 4
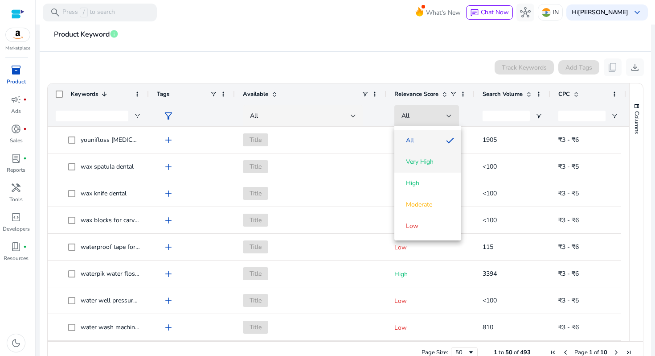
click at [414, 162] on span "Very High" at bounding box center [420, 161] width 28 height 9
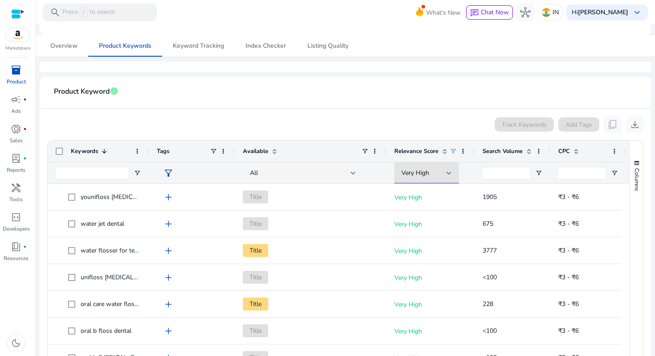
scroll to position [94, 0]
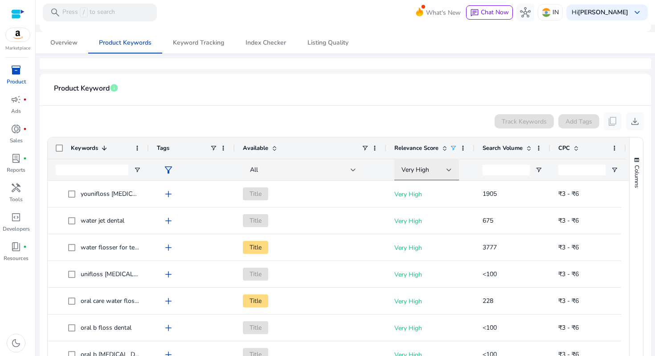
click at [449, 170] on div at bounding box center [449, 170] width 5 height 4
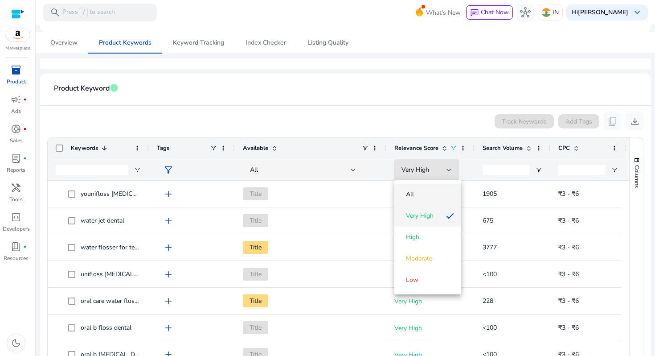
click at [424, 197] on span "All" at bounding box center [428, 194] width 53 height 9
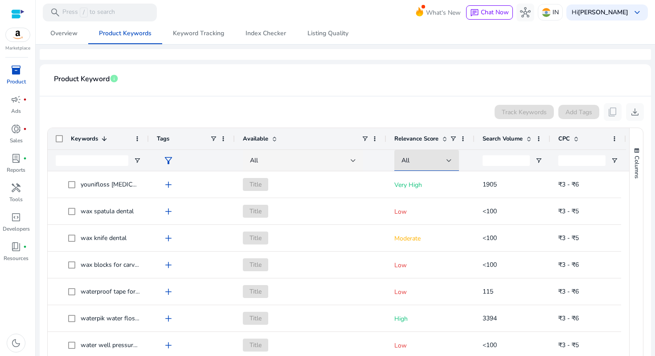
scroll to position [116, 0]
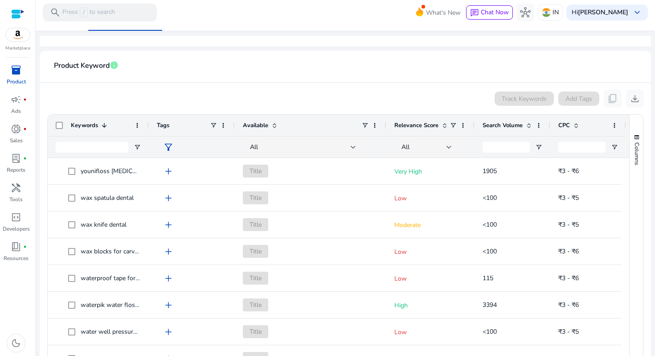
click at [529, 126] on span at bounding box center [529, 125] width 7 height 7
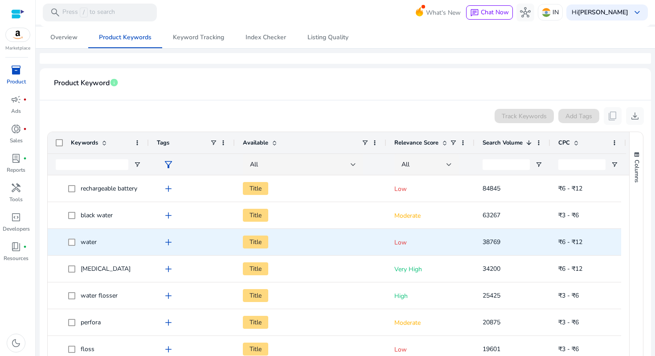
scroll to position [99, 0]
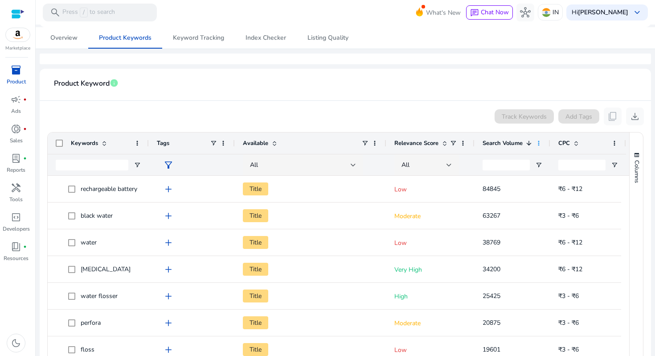
click at [539, 140] on span at bounding box center [538, 143] width 7 height 7
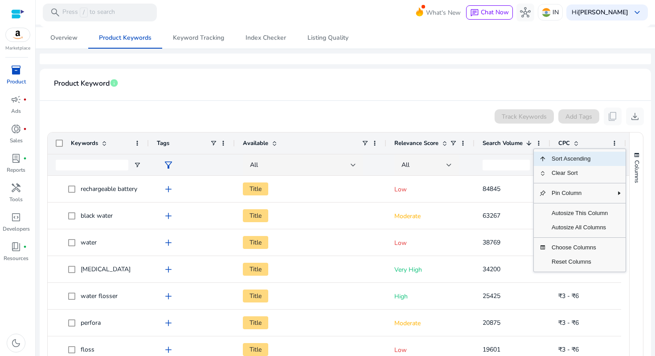
click at [418, 104] on app-product-keyword-grid "Track Keywords Add Tags content_copy download Press ENTER to sort. Press ALT DO…" at bounding box center [345, 259] width 597 height 316
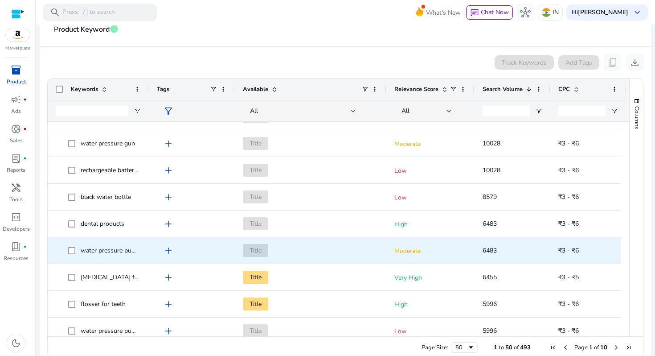
scroll to position [238, 0]
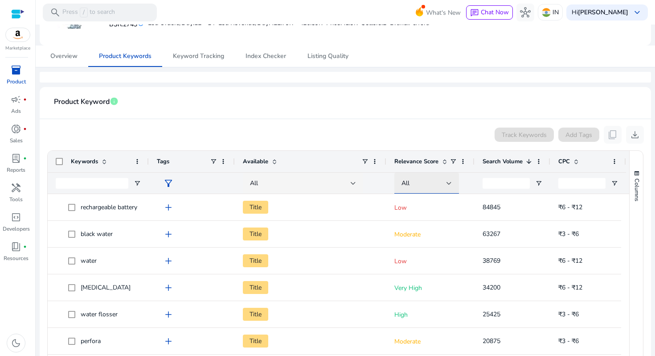
click at [446, 181] on div "All" at bounding box center [424, 183] width 45 height 10
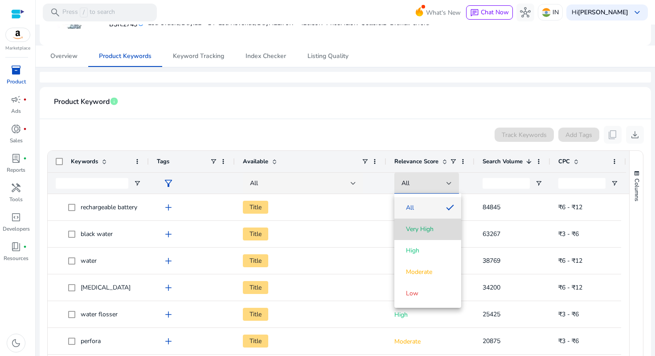
click at [412, 228] on span "Very High" at bounding box center [420, 229] width 28 height 9
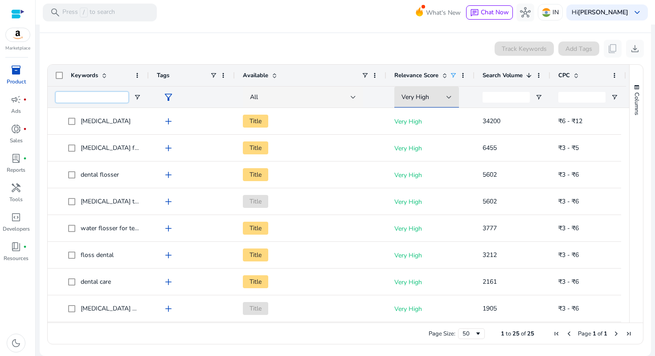
click at [113, 94] on input "Keywords Filter Input" at bounding box center [92, 97] width 73 height 11
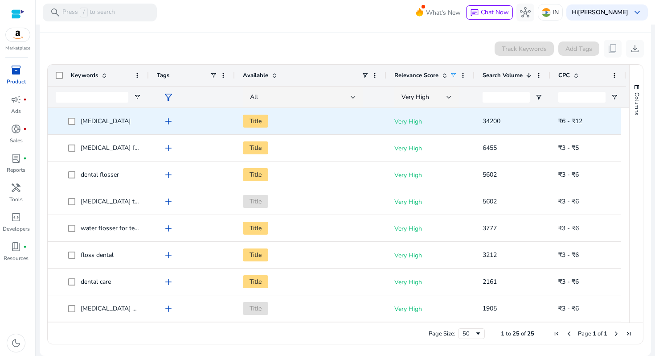
click at [168, 120] on span "add" at bounding box center [168, 121] width 11 height 11
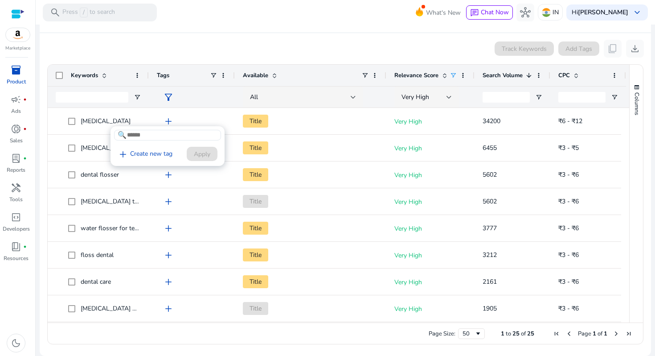
click at [58, 76] on div at bounding box center [327, 178] width 655 height 356
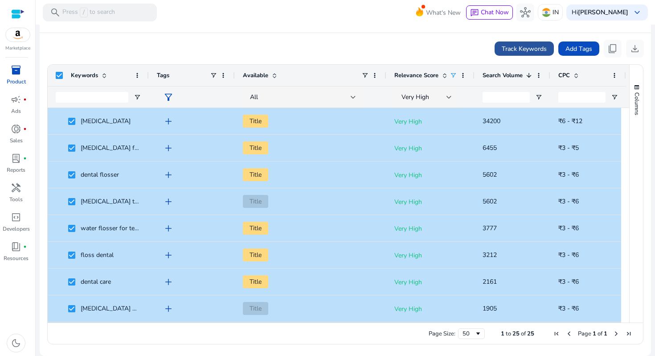
click at [516, 49] on span "Track Keywords" at bounding box center [524, 48] width 45 height 9
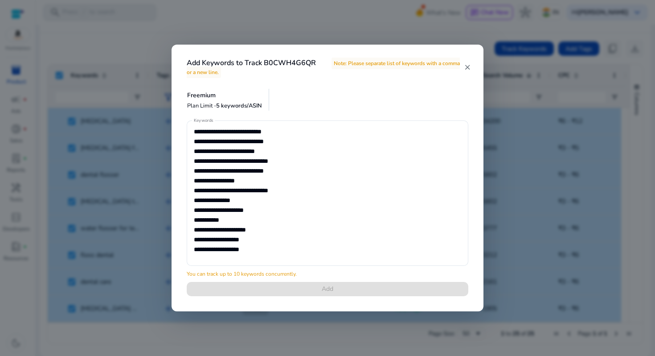
click at [466, 65] on mat-icon "close" at bounding box center [467, 67] width 7 height 8
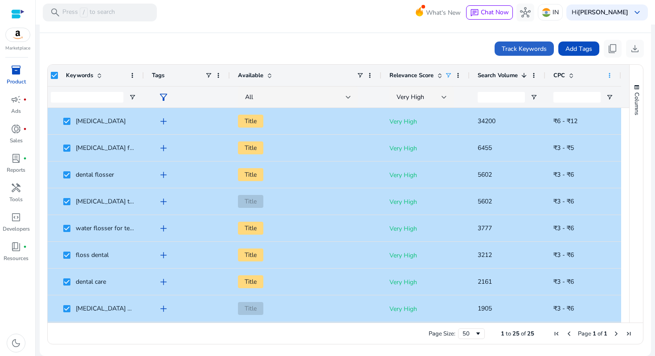
click at [607, 76] on span at bounding box center [609, 75] width 7 height 7
click at [417, 40] on div "Track Keywords Add Tags content_copy download" at bounding box center [345, 49] width 597 height 18
click at [84, 56] on div "Track Keywords Add Tags content_copy download" at bounding box center [345, 49] width 597 height 18
